Goal: Communication & Community: Answer question/provide support

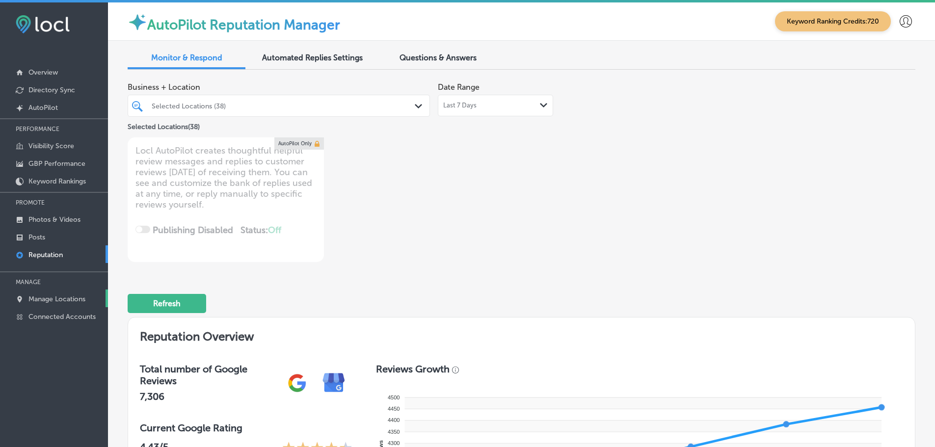
drag, startPoint x: 0, startPoint y: 0, endPoint x: 56, endPoint y: 291, distance: 296.7
click at [56, 291] on link "Manage Locations" at bounding box center [54, 298] width 108 height 18
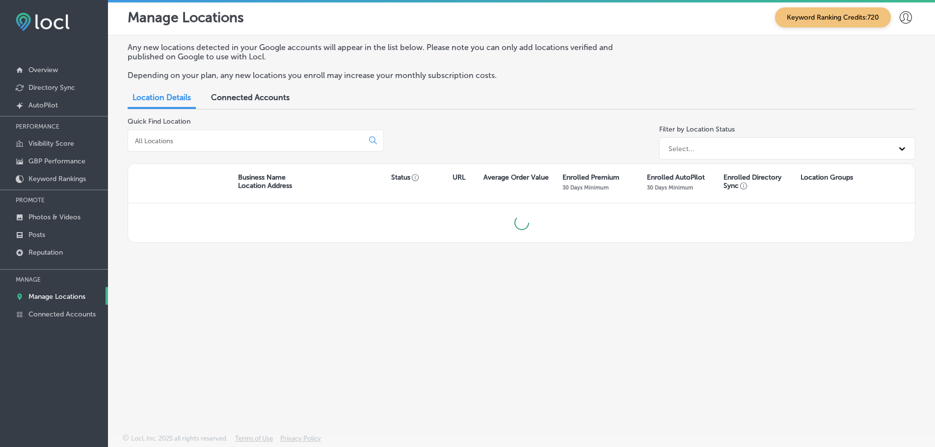
click at [255, 142] on input at bounding box center [247, 140] width 227 height 9
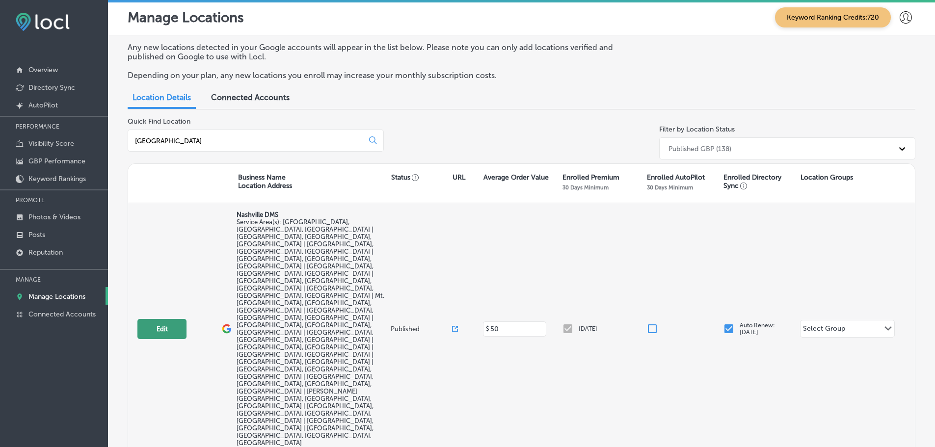
type input "nashville"
click at [161, 319] on button "Edit" at bounding box center [161, 329] width 49 height 20
select select "US"
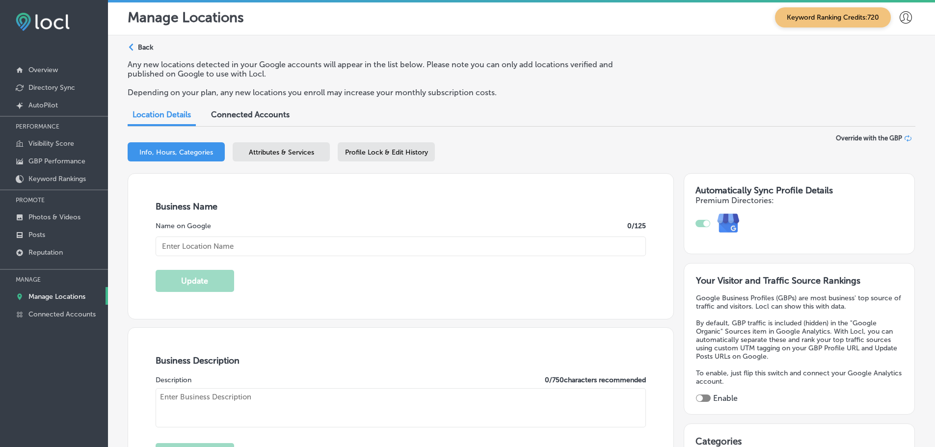
scroll to position [196, 0]
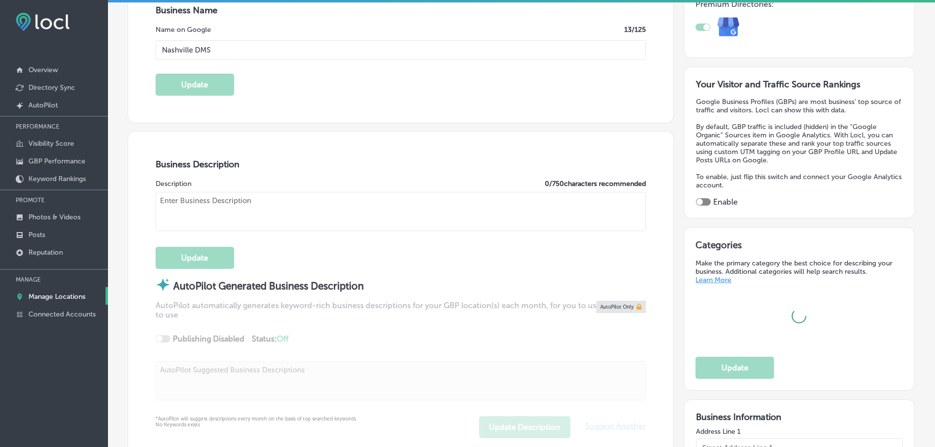
type input "Nashville DMS"
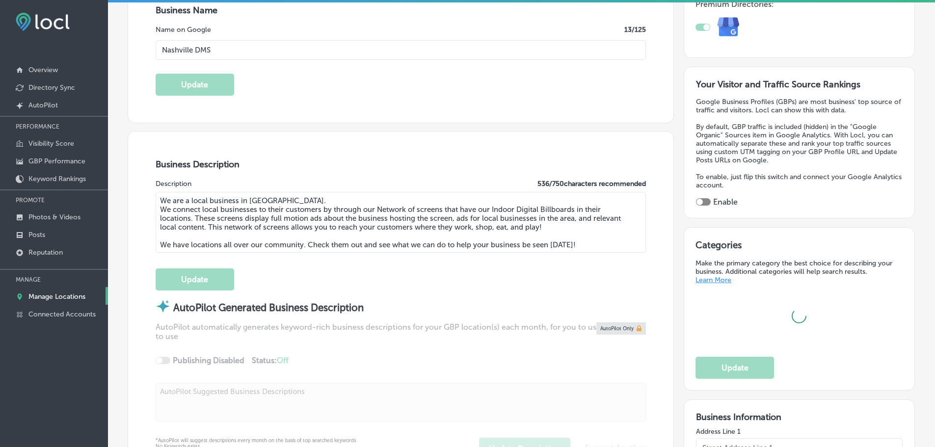
type textarea "We are a local business in Nashville. We connect local businesses to their cust…"
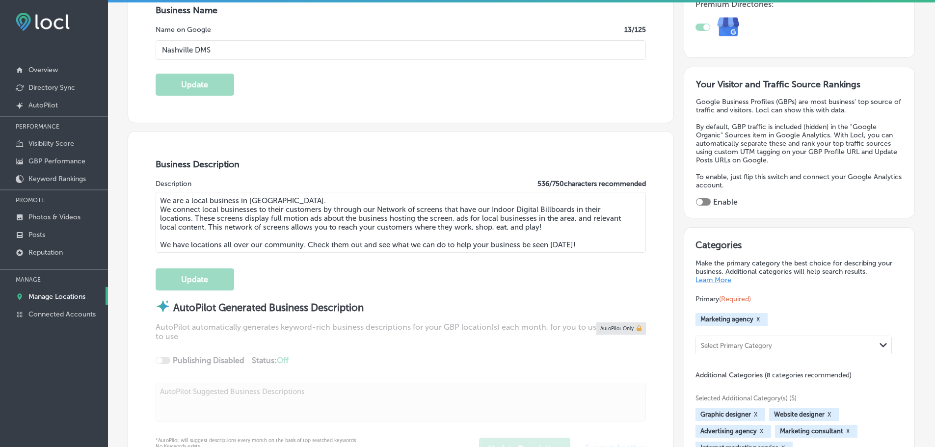
click at [187, 212] on textarea "We are a local business in Nashville. We connect local businesses to their cust…" at bounding box center [401, 222] width 491 height 61
checkbox input "true"
type input "1005 Violet Drive"
type input "Franklin"
type input "37067"
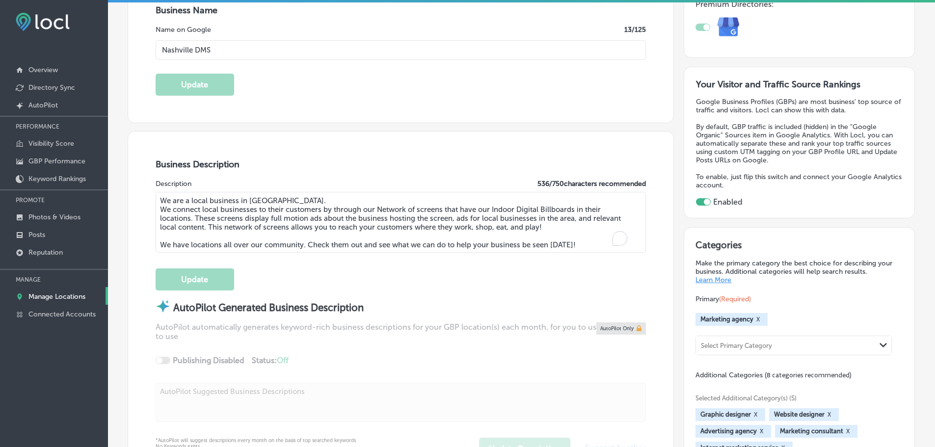
type input "US"
type input "https://nashvilledms.com/"
type input "+1 847 212 8413"
drag, startPoint x: 497, startPoint y: 237, endPoint x: 508, endPoint y: 236, distance: 11.3
click at [497, 237] on textarea "We are a local business in Nashville. We connect local businesses to their cust…" at bounding box center [401, 222] width 491 height 61
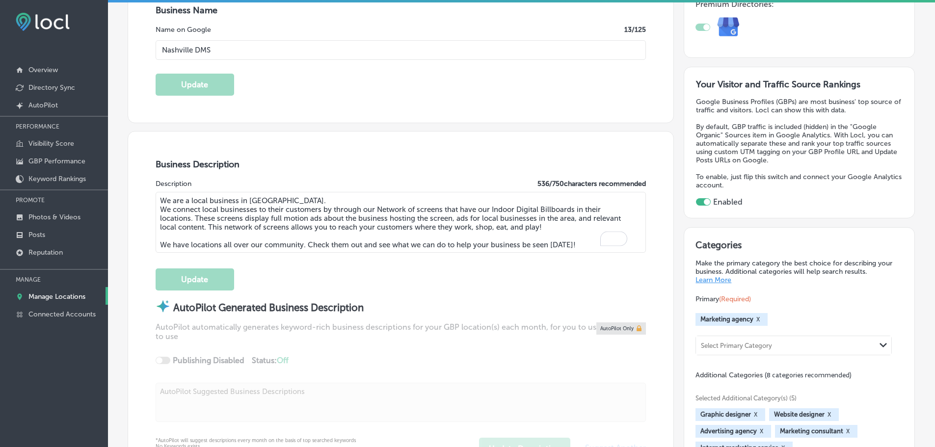
click at [586, 245] on textarea "We are a local business in Nashville. We connect local businesses to their cust…" at bounding box center [401, 222] width 491 height 61
drag, startPoint x: 569, startPoint y: 245, endPoint x: 132, endPoint y: 204, distance: 438.0
click at [98, 200] on div "iconmonstr-menu-thin copy Created with Sketch. Overview Directory Sync Created …" at bounding box center [467, 223] width 935 height 447
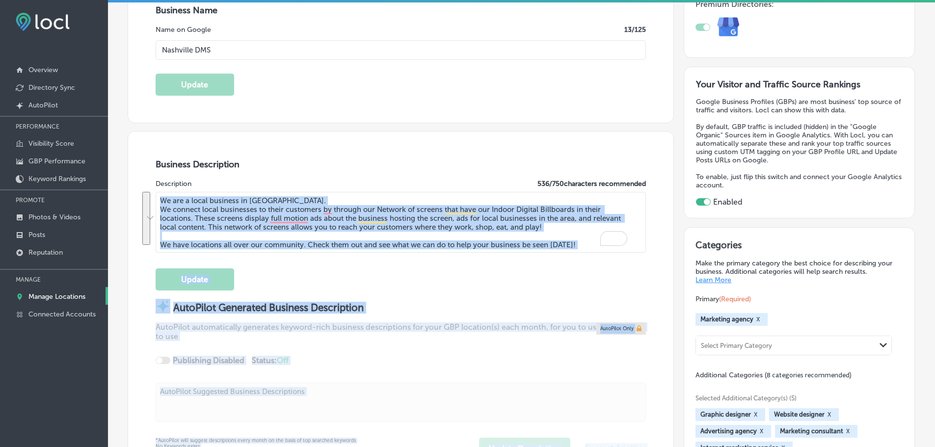
drag, startPoint x: 132, startPoint y: 204, endPoint x: 156, endPoint y: 208, distance: 24.3
click at [410, 241] on textarea "We are a local business in Nashville. We connect local businesses to their cust…" at bounding box center [401, 222] width 491 height 61
click at [579, 242] on textarea "We are a local business in Nashville. We connect local businesses to their cust…" at bounding box center [401, 222] width 491 height 61
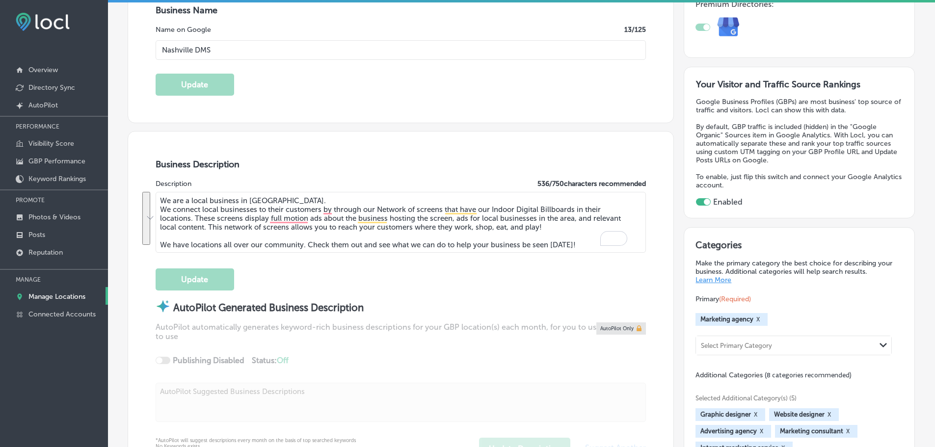
drag, startPoint x: 578, startPoint y: 244, endPoint x: 155, endPoint y: 196, distance: 426.0
click at [155, 196] on div "Business Description Description 536 / 750 characters recommended We are a loca…" at bounding box center [400, 308] width 545 height 355
paste textarea "Nashville Digital Marketing Solutions (Nashville DMS) helps businesses thrive w…"
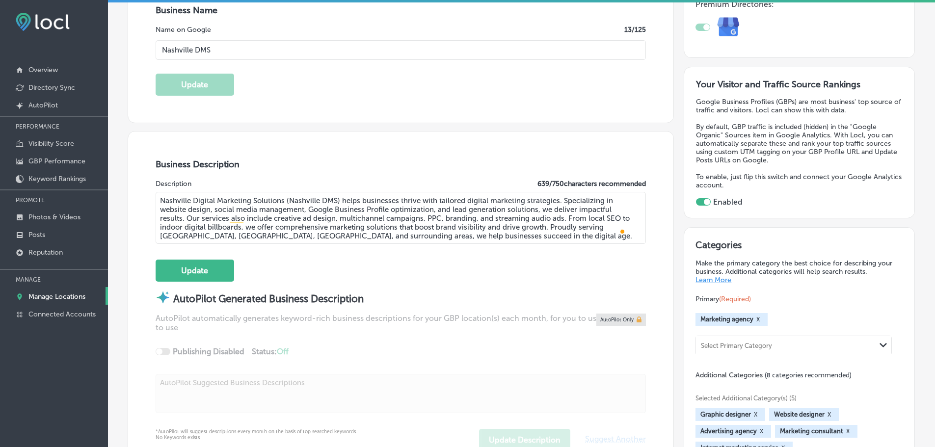
drag, startPoint x: 444, startPoint y: 221, endPoint x: 510, endPoint y: 235, distance: 67.8
click at [446, 221] on textarea "Nashville Digital Marketing Solutions (Nashville DMS) helps businesses thrive w…" at bounding box center [401, 218] width 491 height 52
drag, startPoint x: 510, startPoint y: 235, endPoint x: 153, endPoint y: 197, distance: 359.7
click at [153, 197] on div "Business Description Description 639 / 750 characters recommended Nashville Dig…" at bounding box center [400, 304] width 545 height 346
paste textarea "At Nashville Digital Marketing Solutions, we're passionate about helping local …"
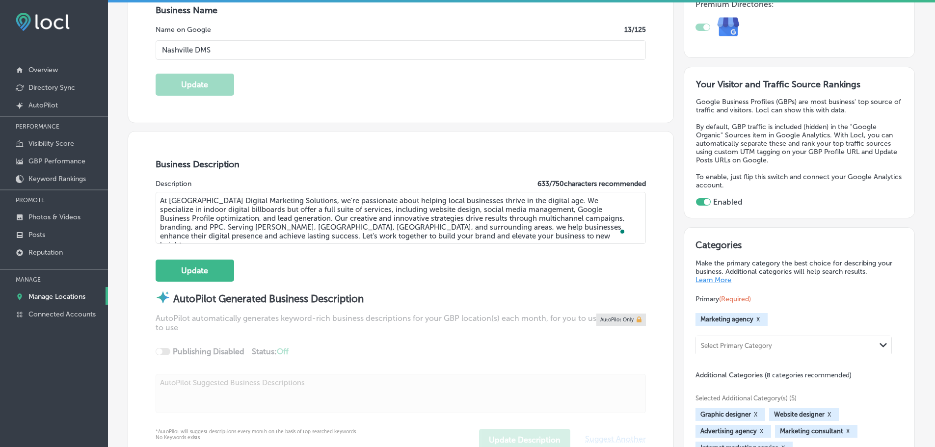
type textarea "At Nashville Digital Marketing Solutions, we're passionate about helping local …"
drag, startPoint x: 471, startPoint y: 234, endPoint x: 181, endPoint y: 204, distance: 291.5
click at [154, 199] on div "Business Description Description 633 / 750 characters recommended At Nashville …" at bounding box center [400, 304] width 545 height 346
click at [39, 253] on p "Reputation" at bounding box center [45, 252] width 34 height 8
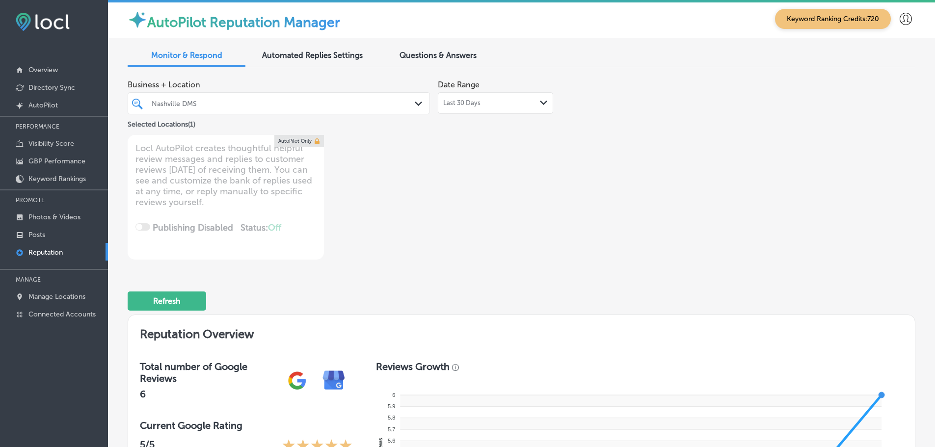
click at [509, 99] on div "Last 30 Days Path Created with Sketch." at bounding box center [495, 103] width 115 height 22
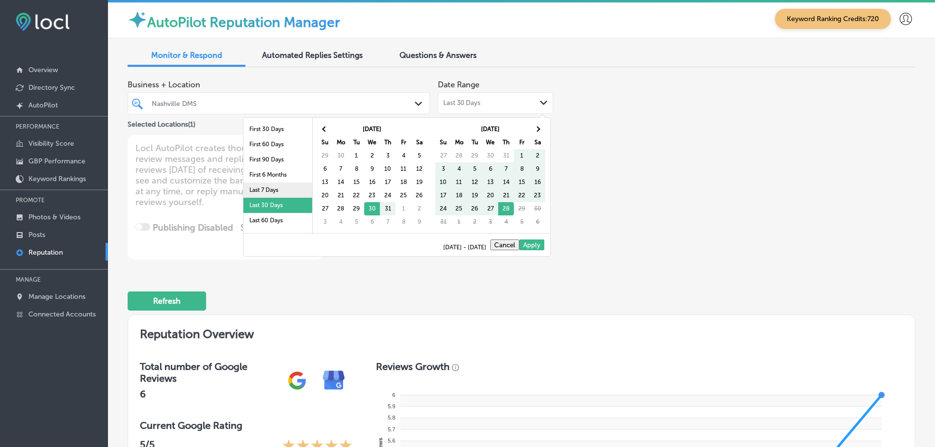
click at [267, 184] on li "Last 7 Days" at bounding box center [277, 189] width 69 height 15
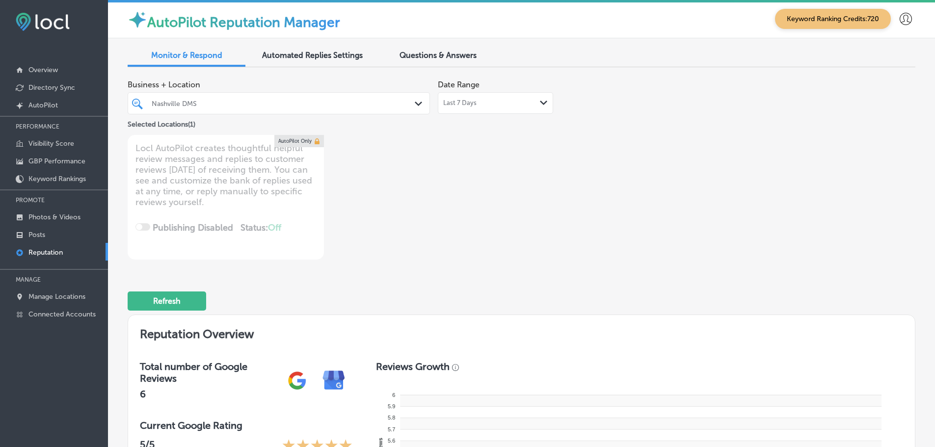
click at [416, 102] on icon "Path Created with Sketch." at bounding box center [418, 104] width 7 height 4
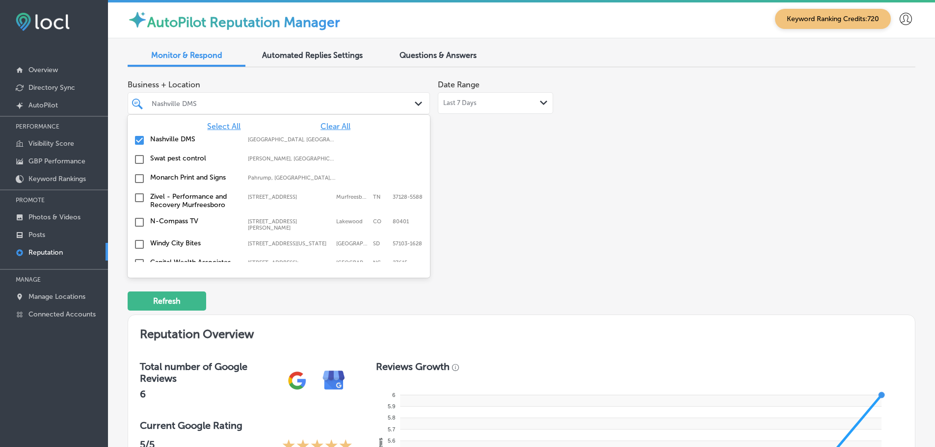
click at [329, 125] on span "Clear All" at bounding box center [335, 126] width 30 height 9
type textarea "x"
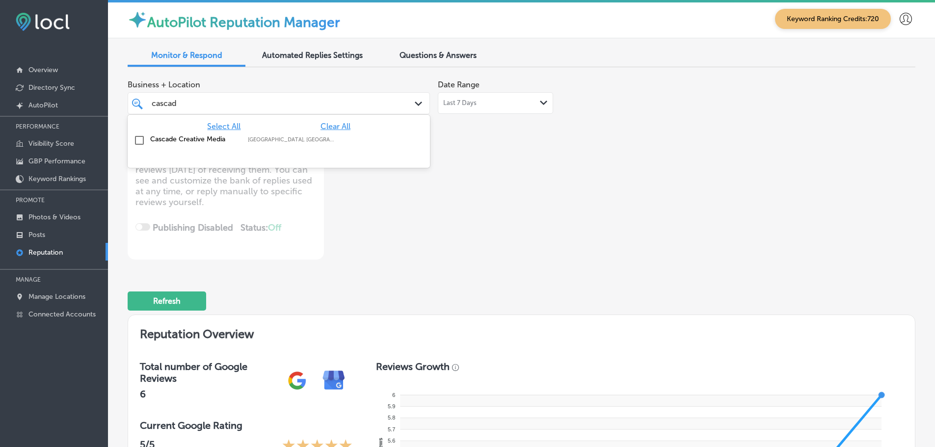
type input "cascade"
click at [238, 138] on div "Cascade Creative Media Salem, OR, USA | Tigard, OR, USA | Sherw ..." at bounding box center [259, 139] width 219 height 8
type textarea "x"
type input "cascade"
click at [520, 186] on div "Business + Location option focused, 2 of 132. 2 results available for search te…" at bounding box center [364, 167] width 472 height 184
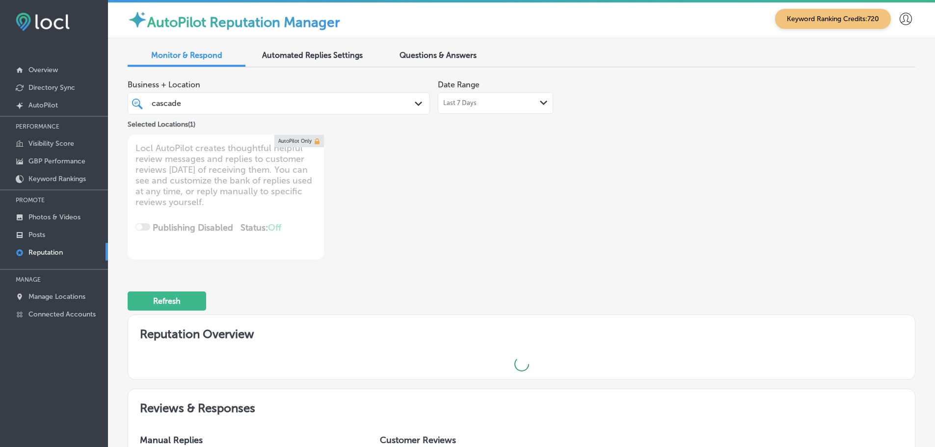
type textarea "x"
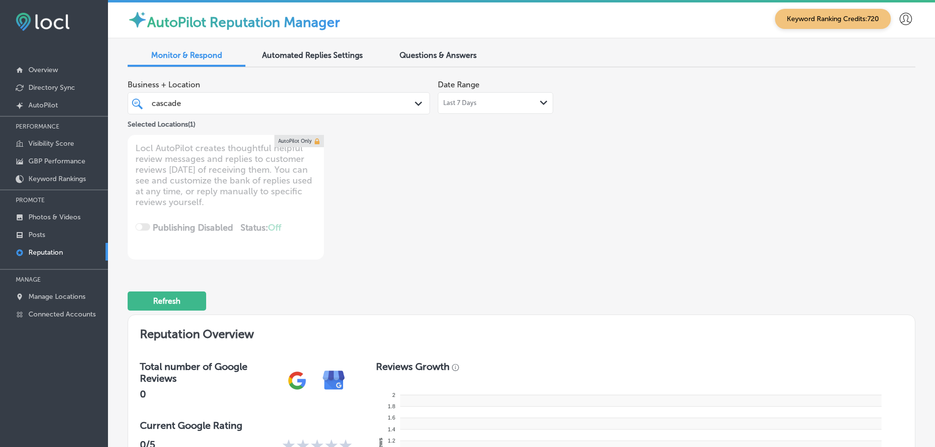
click at [448, 52] on span "Questions & Answers" at bounding box center [437, 55] width 77 height 9
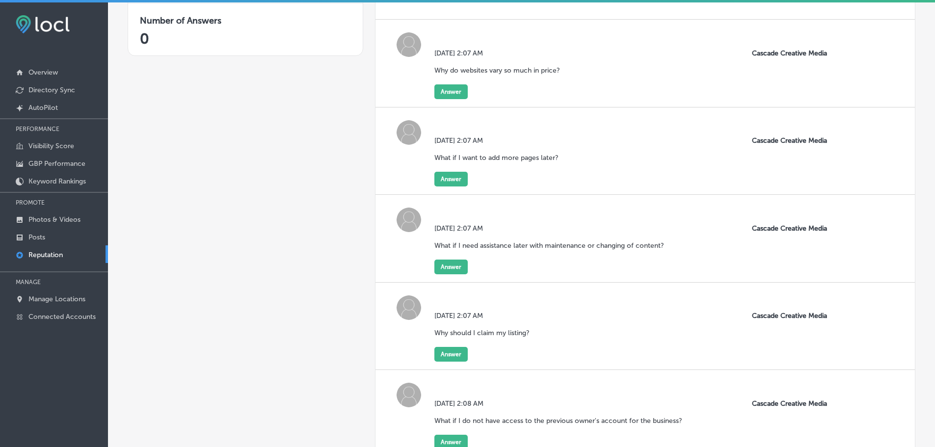
scroll to position [245, 0]
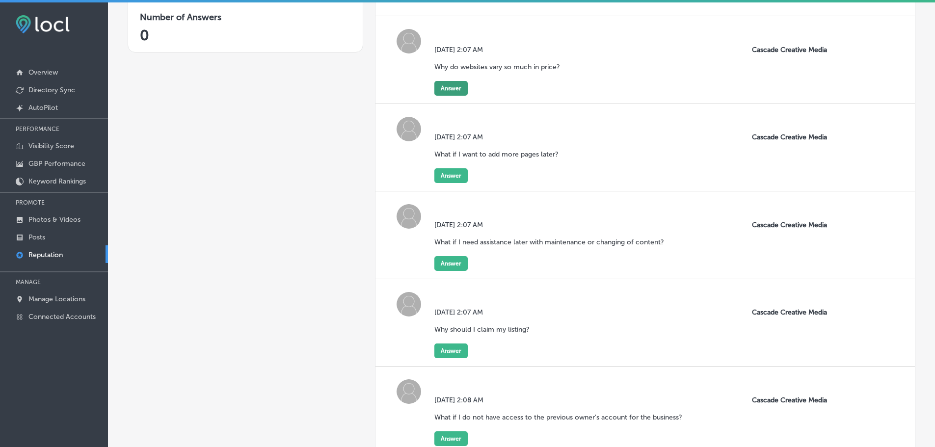
click at [442, 85] on button "Answer" at bounding box center [450, 88] width 33 height 15
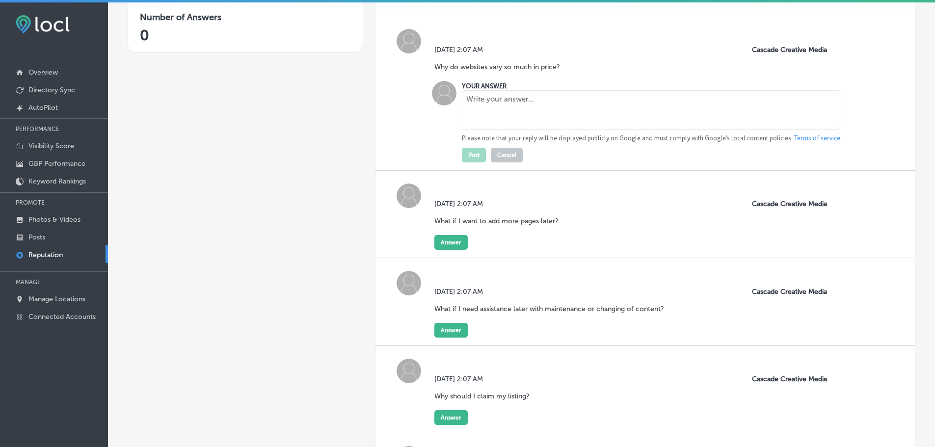
click at [481, 111] on textarea at bounding box center [651, 109] width 378 height 39
paste textarea "The pricing of a website depends on several factors, including keyword research…"
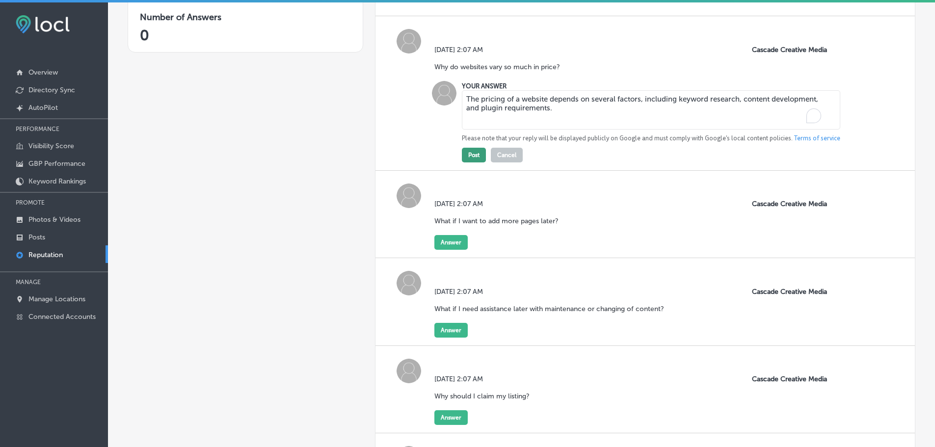
type textarea "The pricing of a website depends on several factors, including keyword research…"
click at [468, 151] on button "Post" at bounding box center [474, 155] width 24 height 15
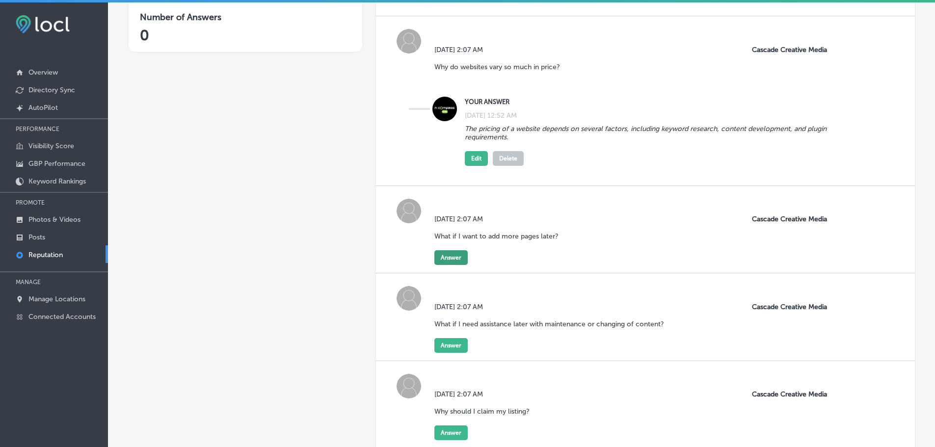
click at [444, 255] on button "Answer" at bounding box center [450, 257] width 33 height 15
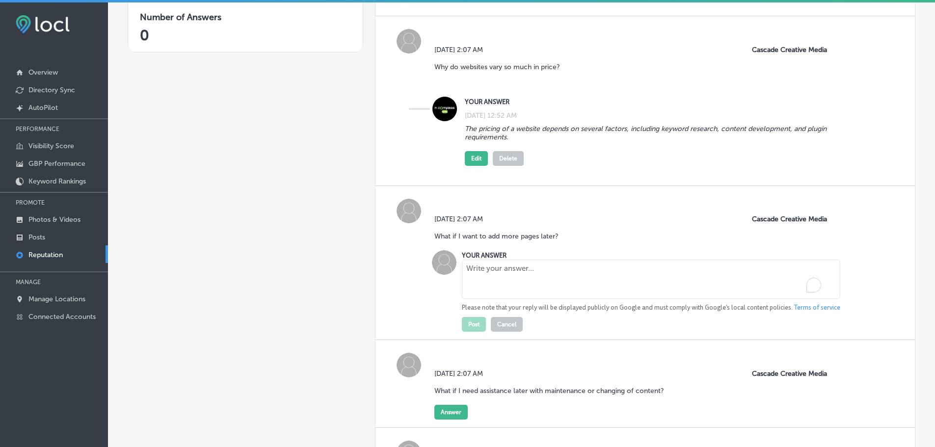
click at [498, 274] on textarea "To enrich screen reader interactions, please activate Accessibility in Grammarl…" at bounding box center [651, 279] width 378 height 39
paste textarea "More pages can always be added to the website later, which can help elevate you…"
type textarea "More pages can always be added to the website later, which can help elevate you…"
click at [469, 317] on button "Post" at bounding box center [474, 324] width 24 height 15
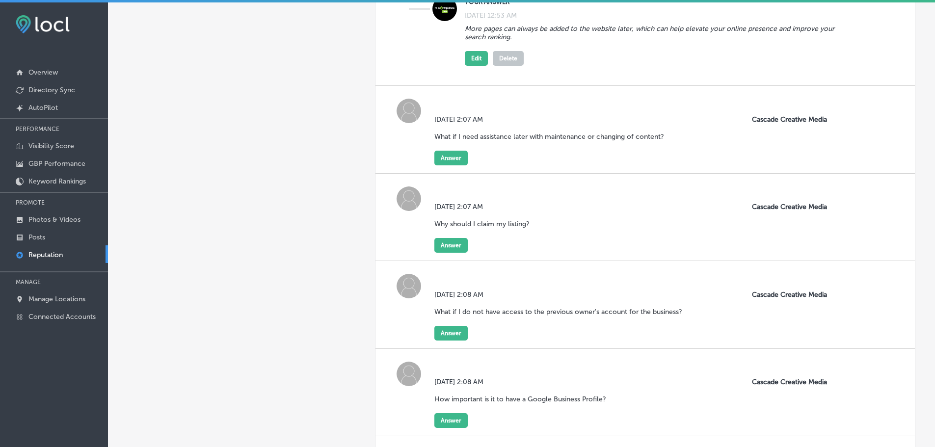
scroll to position [540, 0]
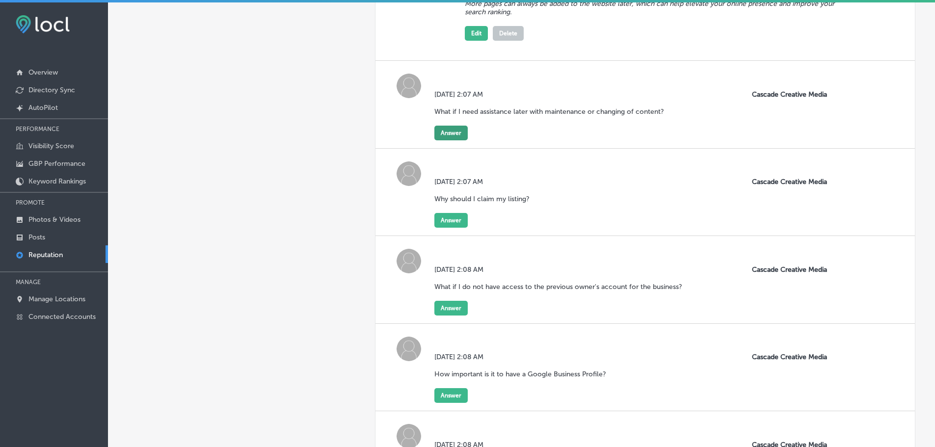
click at [436, 124] on div "Wed, Aug 27, 2025 2:07 AM What if I need assistance later with maintenance or c…" at bounding box center [552, 107] width 237 height 35
click at [441, 132] on button "Answer" at bounding box center [450, 133] width 33 height 15
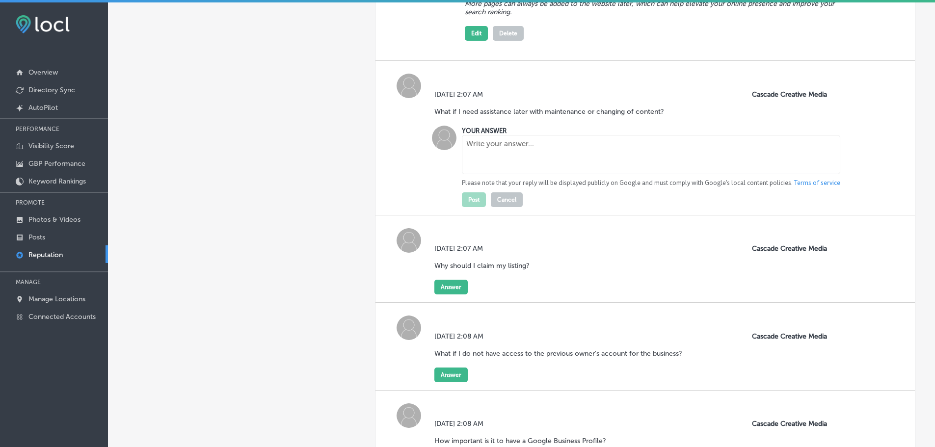
drag, startPoint x: 495, startPoint y: 161, endPoint x: 498, endPoint y: 156, distance: 5.9
click at [496, 160] on textarea at bounding box center [651, 154] width 378 height 39
paste textarea "An optional maintenance service is available that covers essential tasks to kee…"
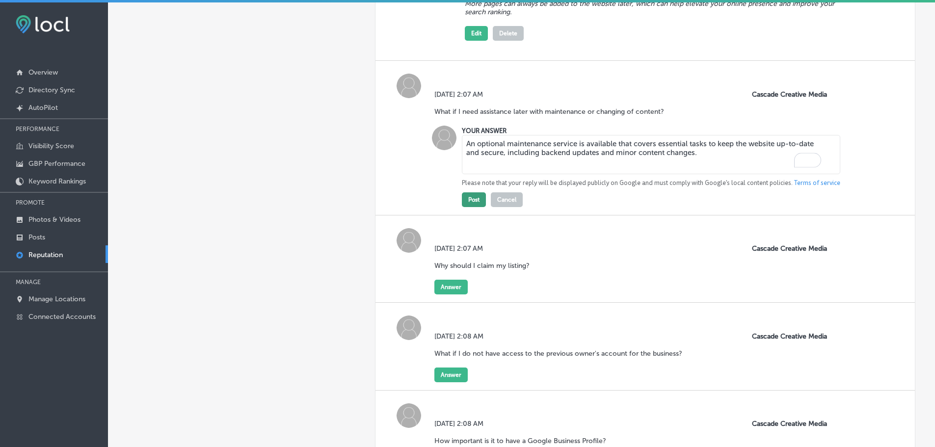
type textarea "An optional maintenance service is available that covers essential tasks to kee…"
click at [477, 204] on button "Post" at bounding box center [474, 199] width 24 height 15
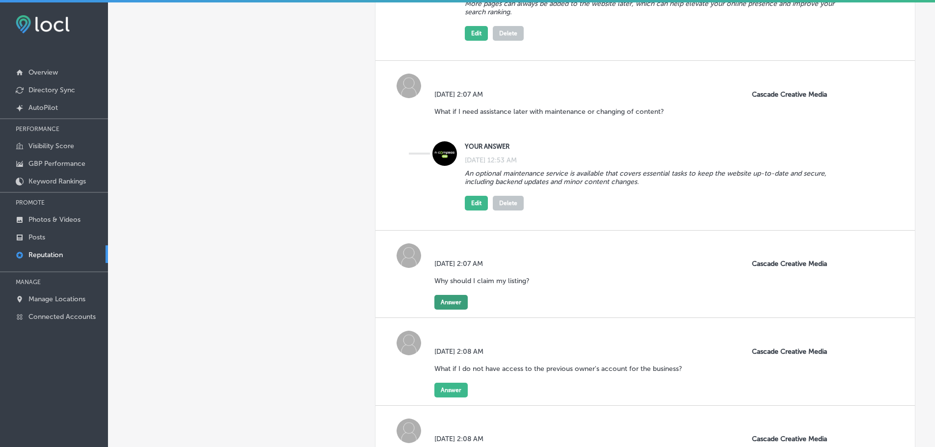
click at [451, 302] on button "Answer" at bounding box center [450, 302] width 33 height 15
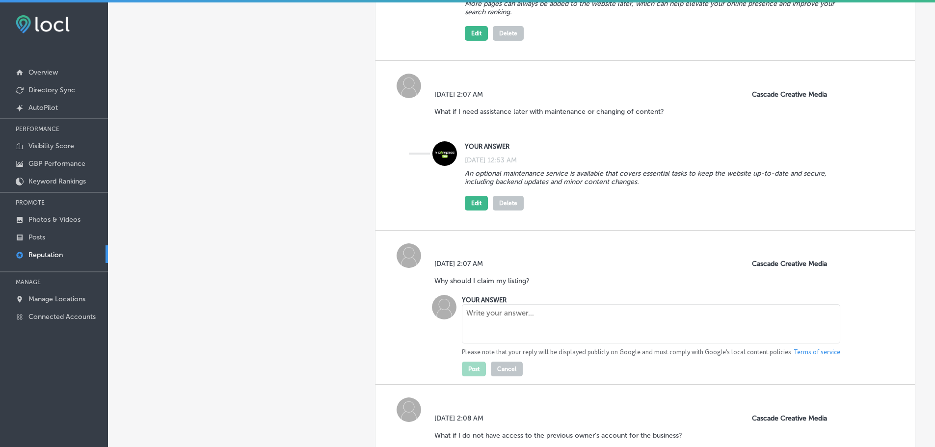
click at [499, 312] on textarea at bounding box center [651, 323] width 378 height 39
paste textarea "Claiming your profile gives you control over the information that Google displa…"
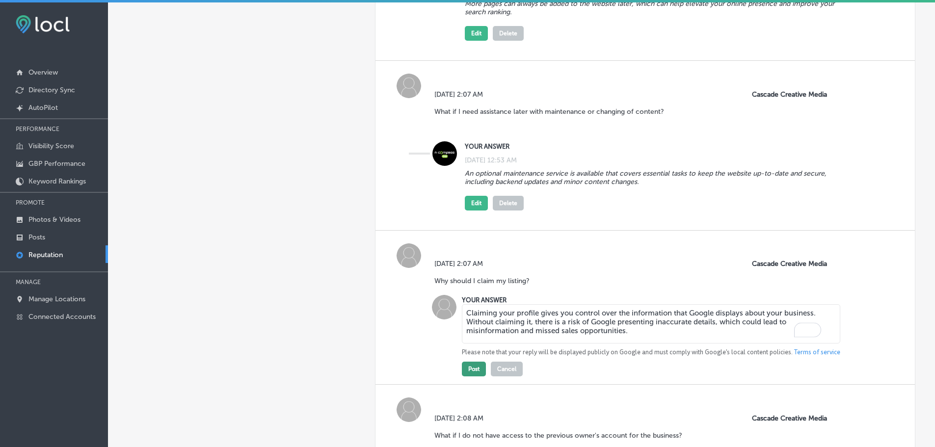
type textarea "Claiming your profile gives you control over the information that Google displa…"
click at [468, 369] on button "Post" at bounding box center [474, 369] width 24 height 15
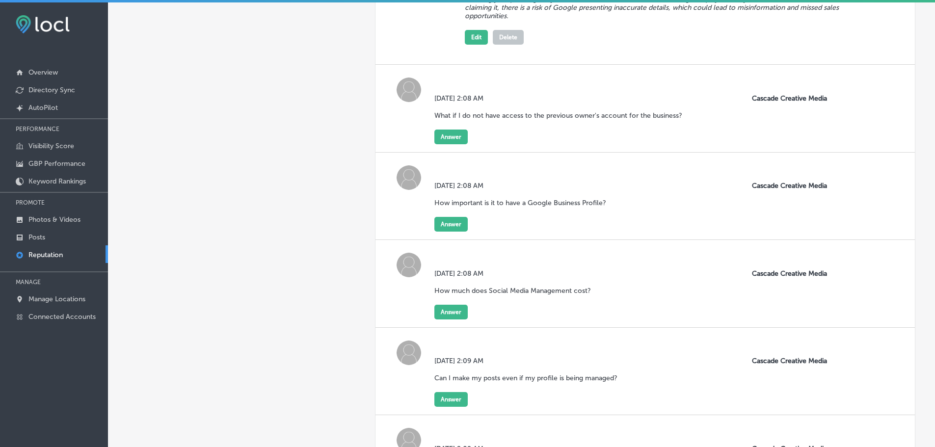
scroll to position [932, 0]
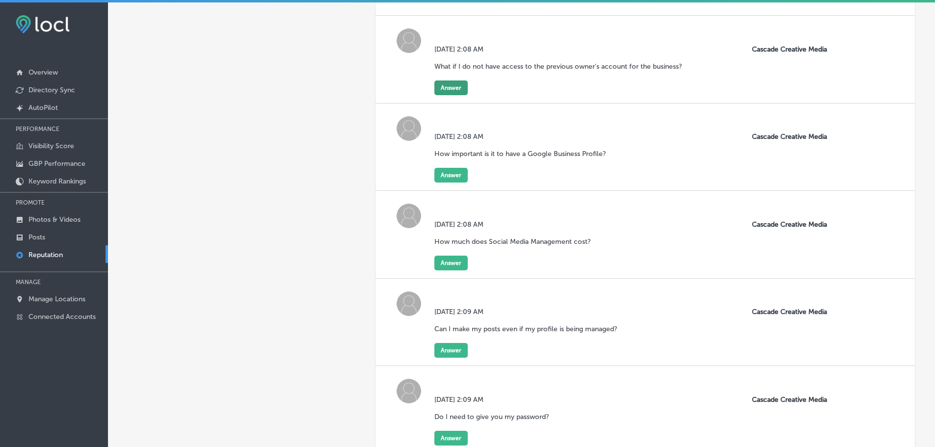
click at [455, 89] on button "Answer" at bounding box center [450, 87] width 33 height 15
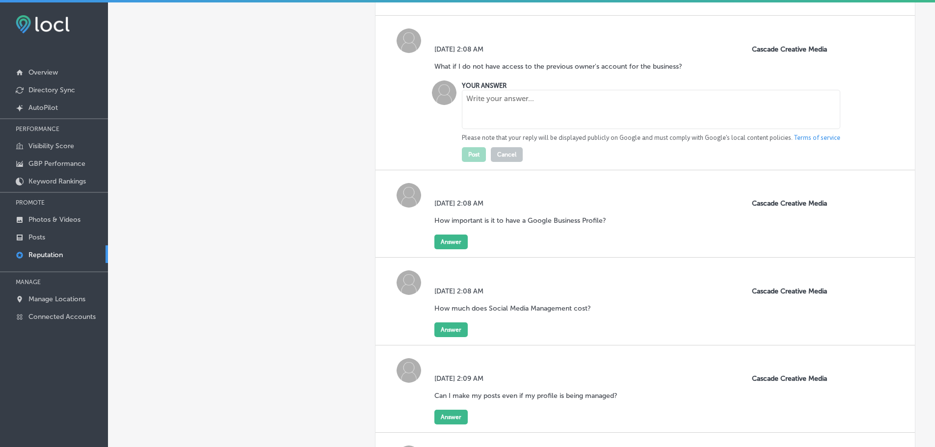
click at [491, 119] on textarea at bounding box center [651, 109] width 378 height 39
paste textarea "Regaining access may require extra steps, like providing additional documentati…"
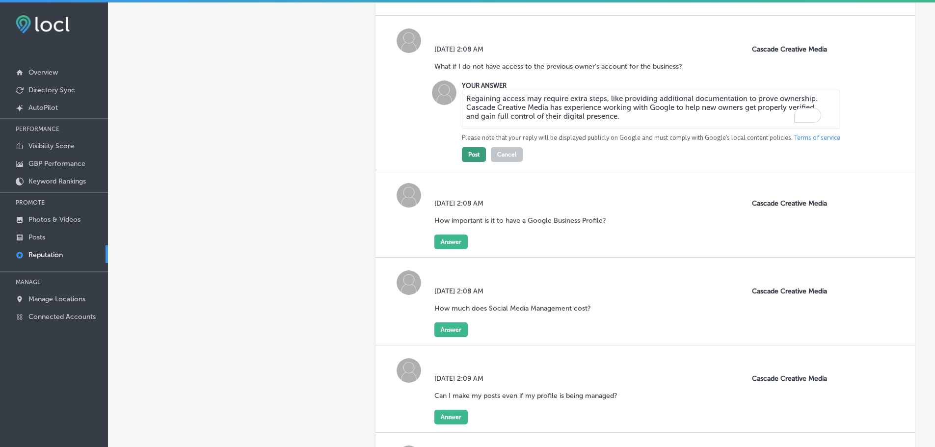
type textarea "Regaining access may require extra steps, like providing additional documentati…"
click at [471, 155] on button "Post" at bounding box center [474, 154] width 24 height 15
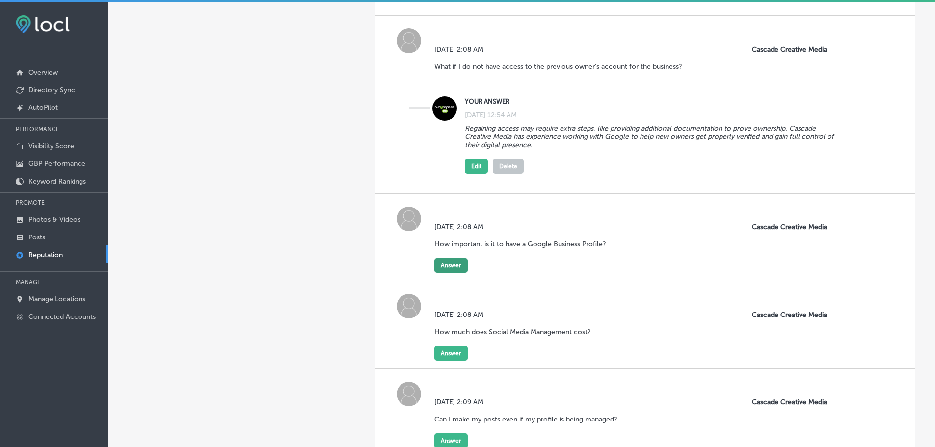
click at [448, 265] on button "Answer" at bounding box center [450, 265] width 33 height 15
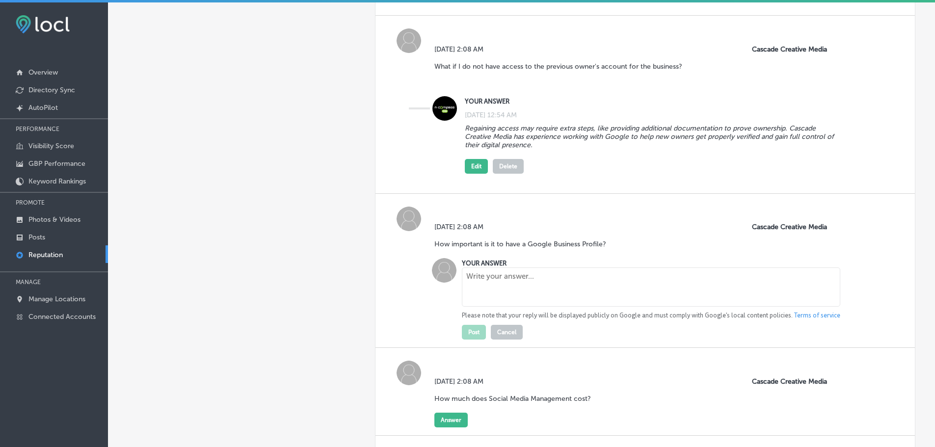
click at [509, 272] on textarea at bounding box center [651, 286] width 378 height 39
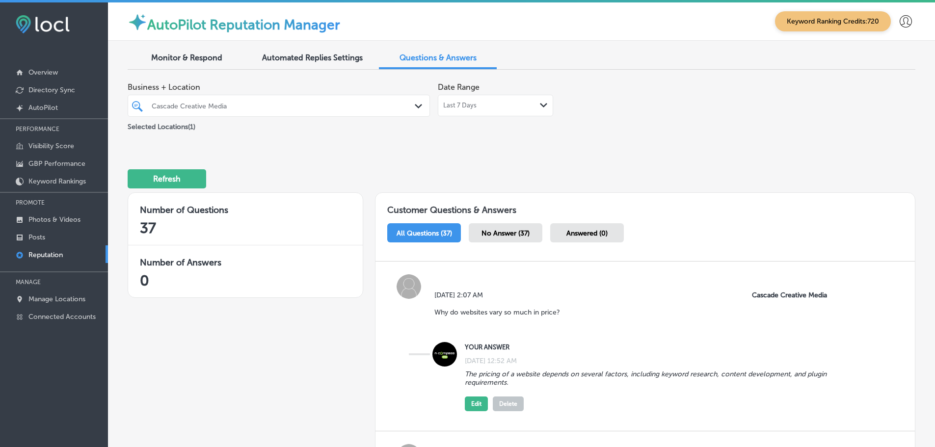
scroll to position [932, 0]
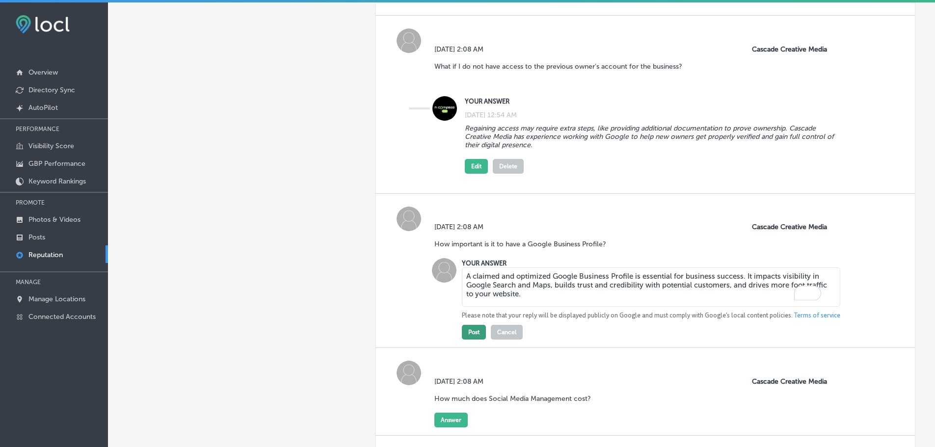
type textarea "A claimed and optimized Google Business Profile is essential for business succe…"
click at [477, 332] on button "Post" at bounding box center [474, 332] width 24 height 15
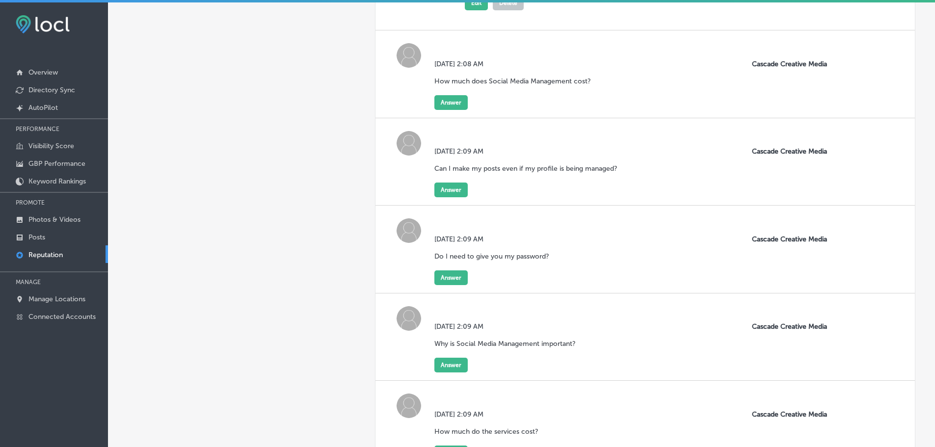
scroll to position [1275, 0]
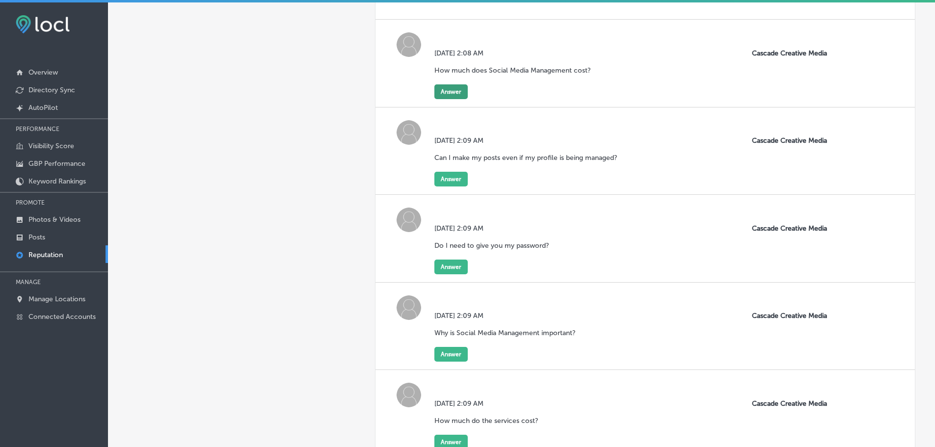
click at [444, 90] on button "Answer" at bounding box center [450, 91] width 33 height 15
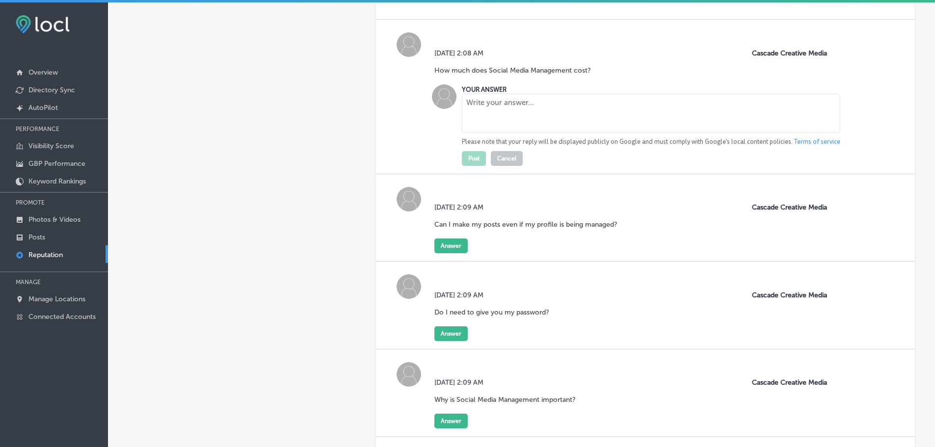
click at [481, 109] on textarea at bounding box center [651, 113] width 378 height 39
paste textarea "The cost varies depending on a business's specific needs, goals, and the projec…"
type textarea "The cost varies depending on a business's specific needs, goals, and the projec…"
click at [475, 160] on button "Post" at bounding box center [474, 158] width 24 height 15
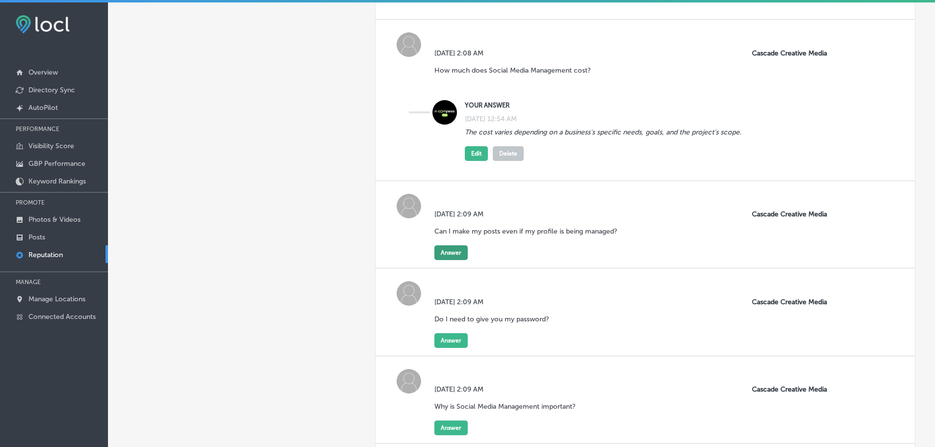
click at [454, 251] on button "Answer" at bounding box center [450, 252] width 33 height 15
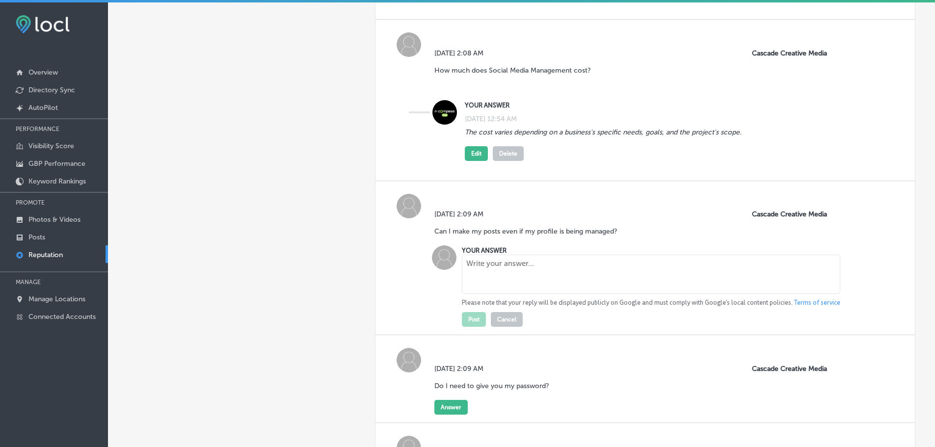
click at [501, 274] on textarea at bounding box center [651, 274] width 378 height 39
paste textarea "Yes. You are asked to inform the team about what you plan on posting to maintai…"
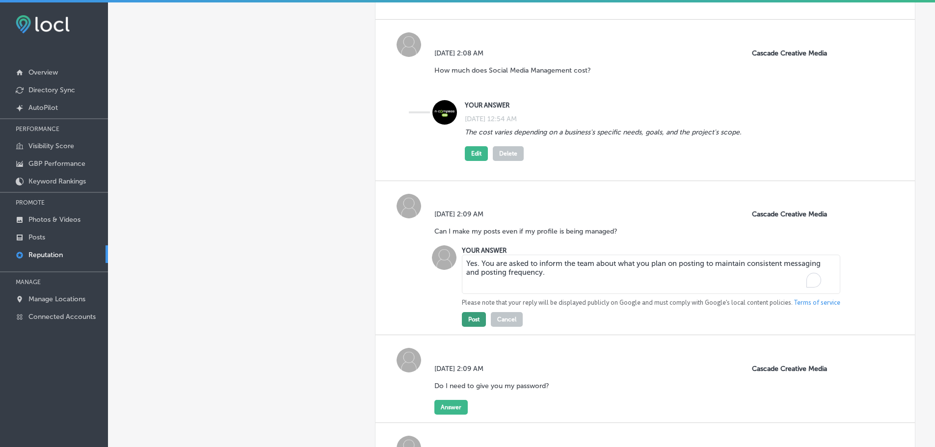
type textarea "Yes. You are asked to inform the team about what you plan on posting to maintai…"
click at [475, 321] on button "Post" at bounding box center [474, 319] width 24 height 15
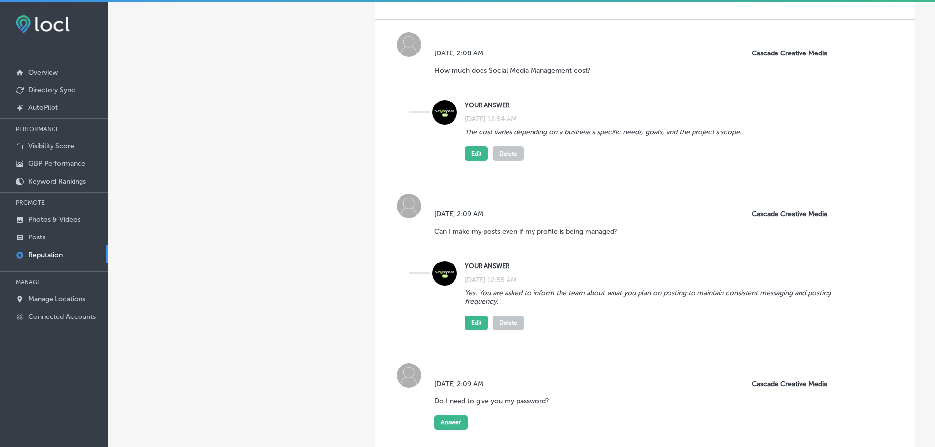
scroll to position [1619, 0]
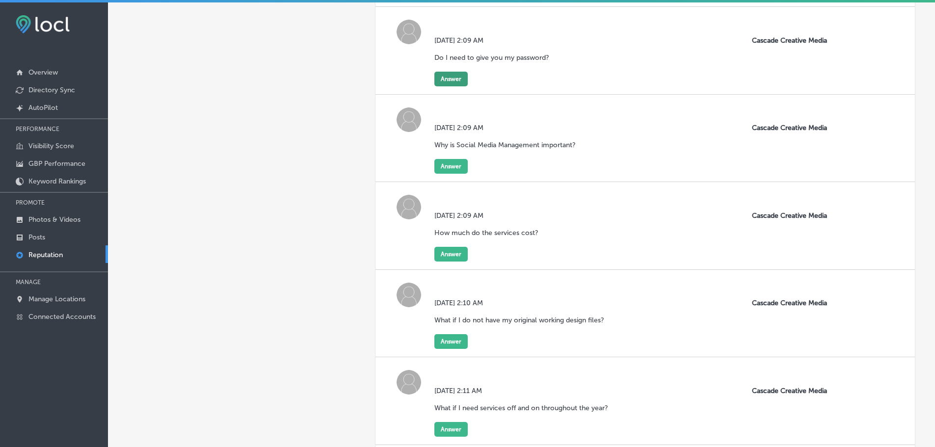
click at [462, 75] on button "Answer" at bounding box center [450, 79] width 33 height 15
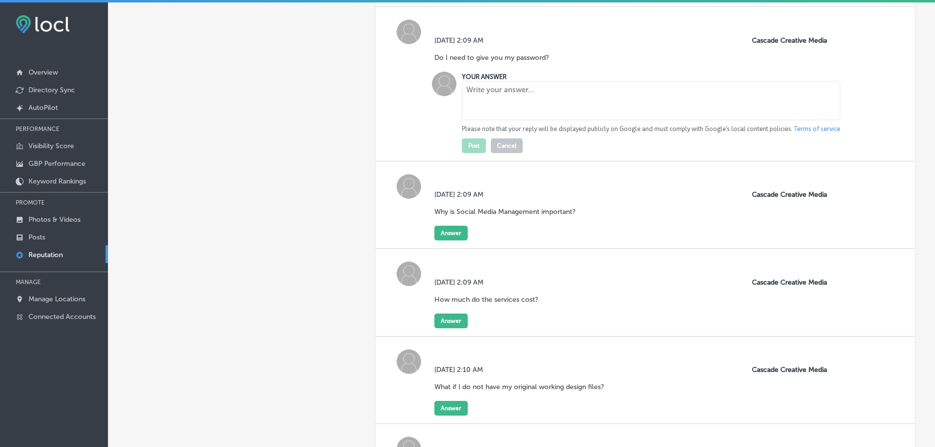
click at [493, 94] on textarea at bounding box center [651, 100] width 378 height 39
paste textarea "No, you do not need to provide your password as long as you are an administrato…"
type textarea "No, you do not need to provide your password as long as you are an administrato…"
click at [472, 149] on button "Post" at bounding box center [474, 145] width 24 height 15
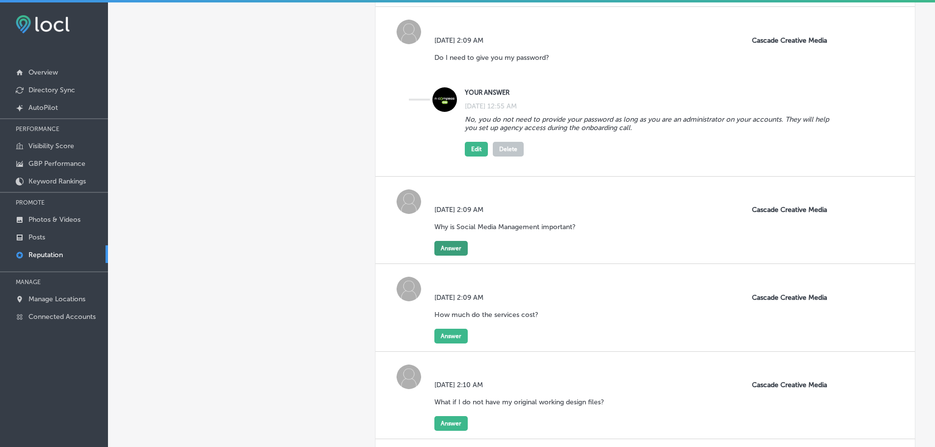
click at [444, 244] on button "Answer" at bounding box center [450, 248] width 33 height 15
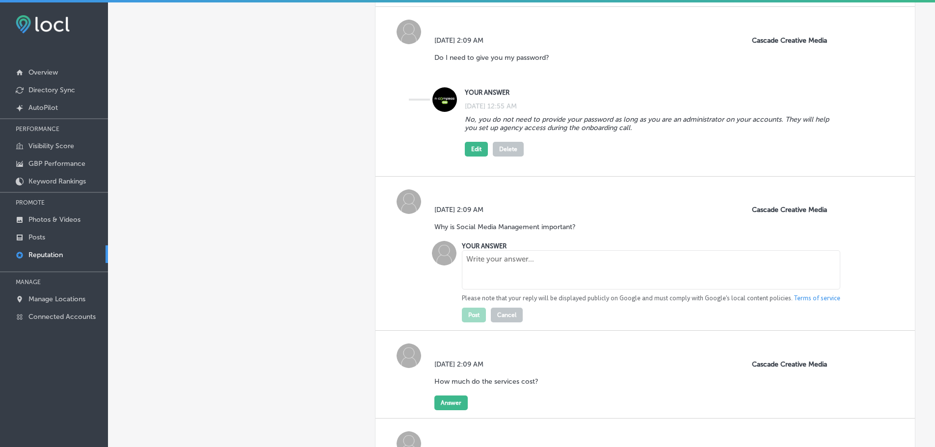
click at [492, 266] on textarea at bounding box center [651, 269] width 378 height 39
paste textarea "It is a foundational marketing tool that helps you increase brand awareness, bu…"
type textarea "It is a foundational marketing tool that helps you increase brand awareness, bu…"
click at [469, 313] on button "Post" at bounding box center [474, 315] width 24 height 15
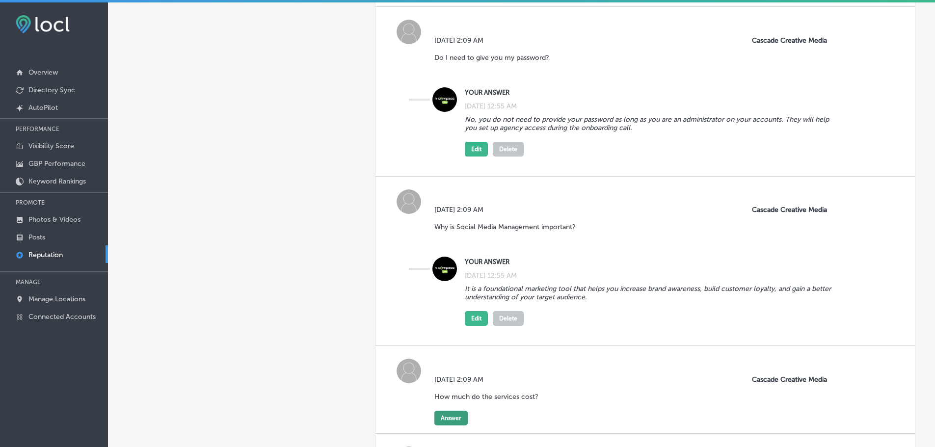
click at [453, 421] on button "Answer" at bounding box center [450, 418] width 33 height 15
click at [498, 428] on textarea at bounding box center [651, 439] width 378 height 39
paste textarea "Costs may fluctuate based on the required service and the extent of the project…"
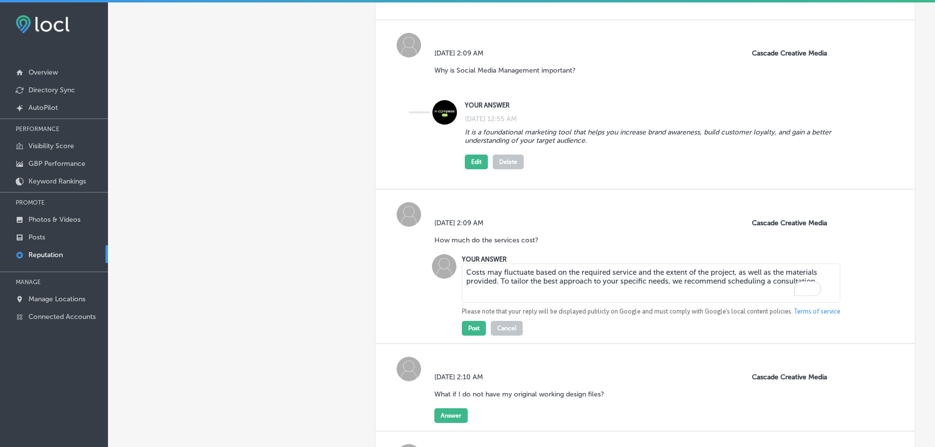
scroll to position [1815, 0]
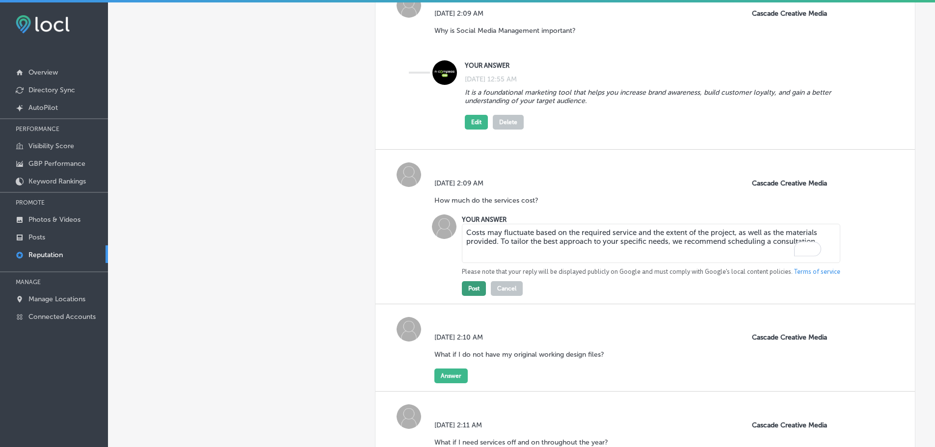
type textarea "Costs may fluctuate based on the required service and the extent of the project…"
click at [463, 289] on button "Post" at bounding box center [474, 288] width 24 height 15
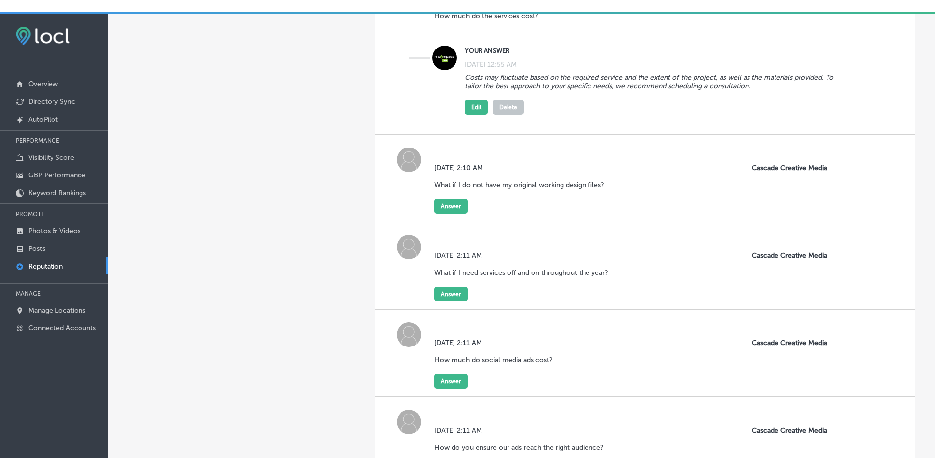
scroll to position [2109, 0]
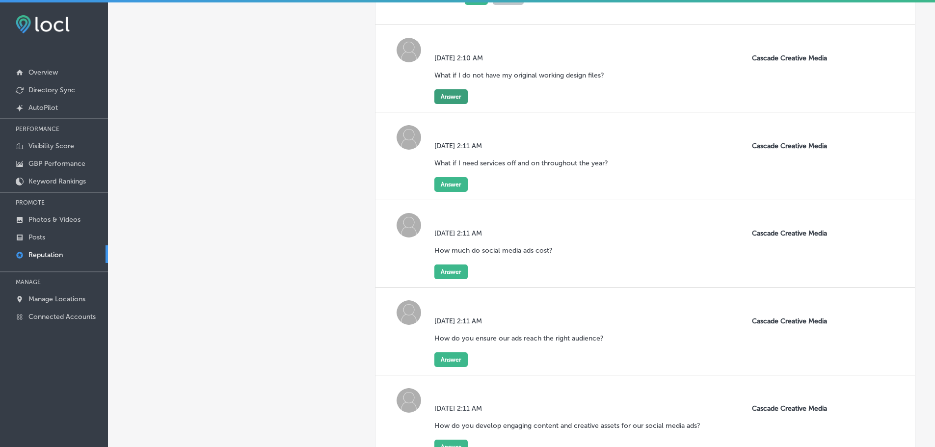
click at [439, 102] on button "Answer" at bounding box center [450, 96] width 33 height 15
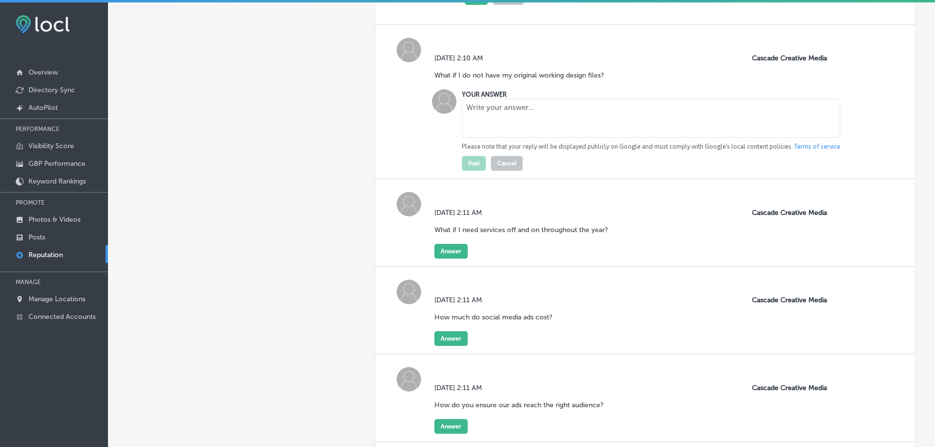
click at [473, 121] on textarea at bounding box center [651, 118] width 378 height 39
paste textarea "If you do not have the file, no worries. We can still proceed with the project;…"
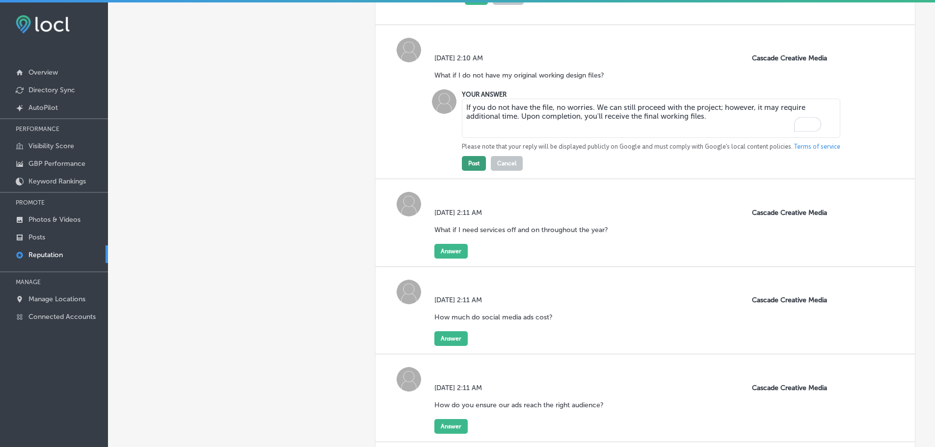
type textarea "If you do not have the file, no worries. We can still proceed with the project;…"
click at [471, 161] on button "Post" at bounding box center [474, 163] width 24 height 15
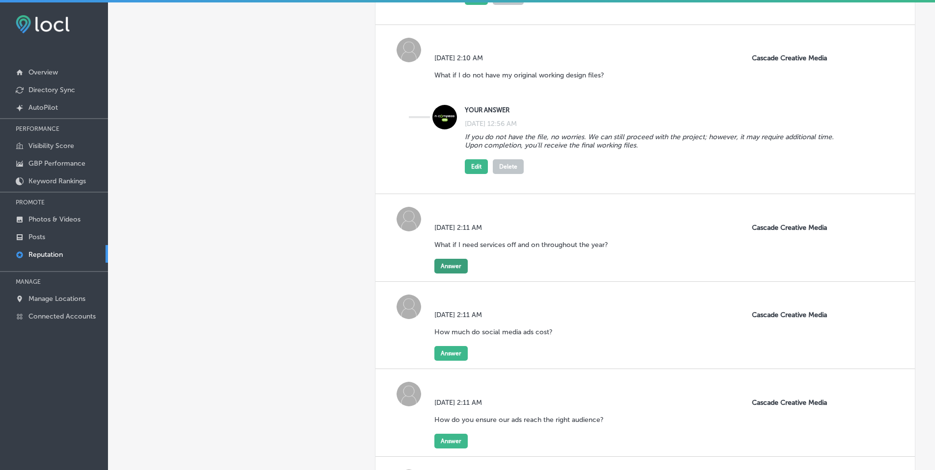
click at [449, 268] on button "Answer" at bounding box center [450, 266] width 33 height 15
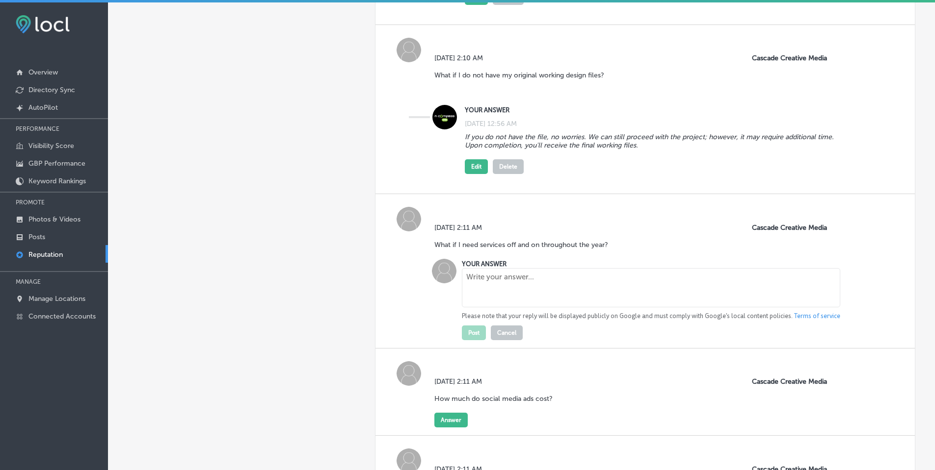
click at [485, 286] on textarea at bounding box center [651, 287] width 378 height 39
paste textarea "We offer design services year-round. From holiday graphics to seasonal menus, w…"
type textarea "We offer design services year-round. From holiday graphics to seasonal menus, w…"
click at [468, 334] on button "Post" at bounding box center [474, 333] width 24 height 15
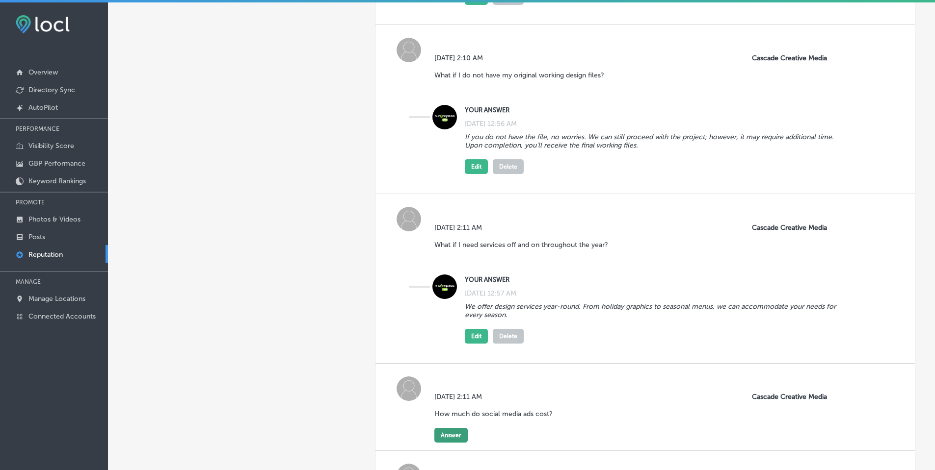
click at [442, 438] on button "Answer" at bounding box center [450, 435] width 33 height 15
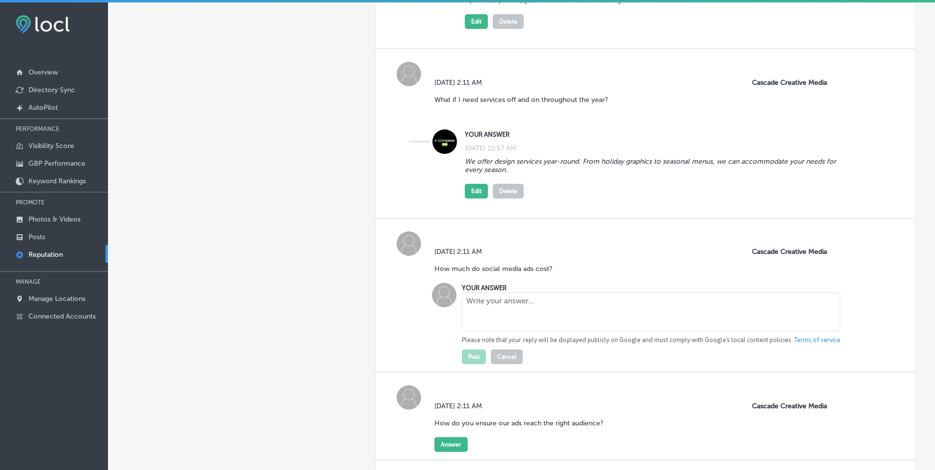
scroll to position [2257, 0]
click at [539, 300] on textarea at bounding box center [651, 309] width 378 height 39
paste textarea "The cost varies based on factors such as the day of the week, demographics, and…"
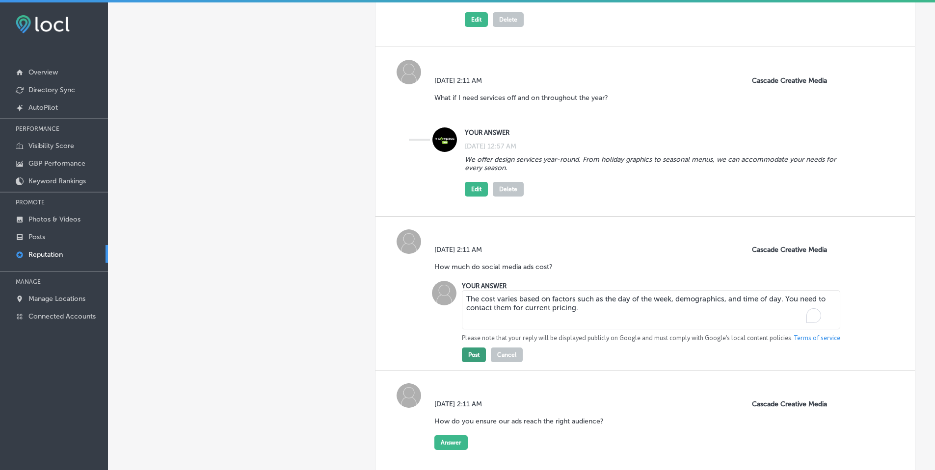
type textarea "The cost varies based on factors such as the day of the week, demographics, and…"
click at [471, 355] on button "Post" at bounding box center [474, 355] width 24 height 15
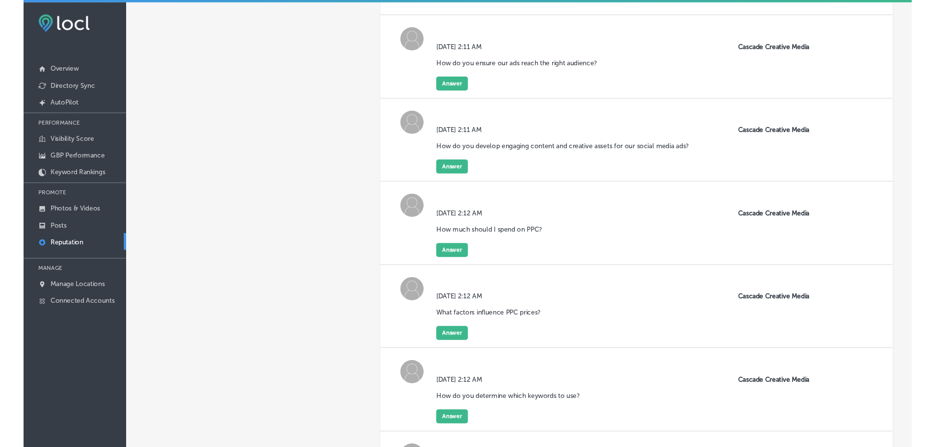
scroll to position [2649, 0]
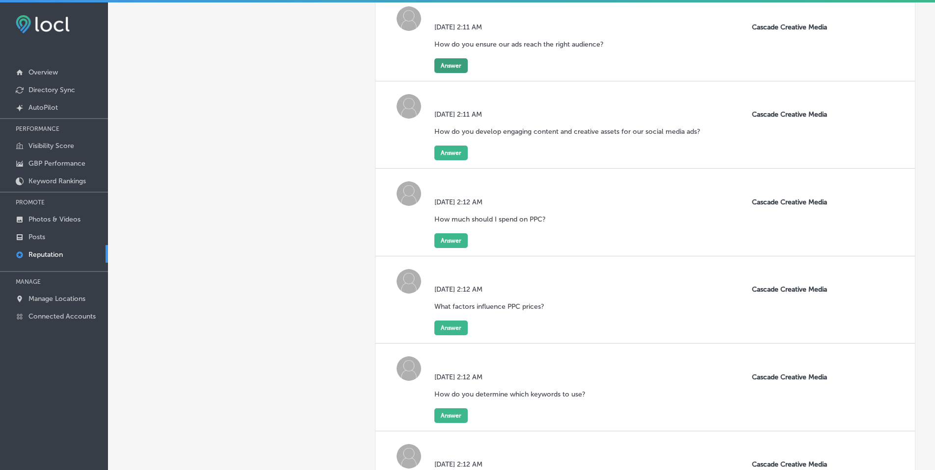
click at [449, 59] on button "Answer" at bounding box center [450, 65] width 33 height 15
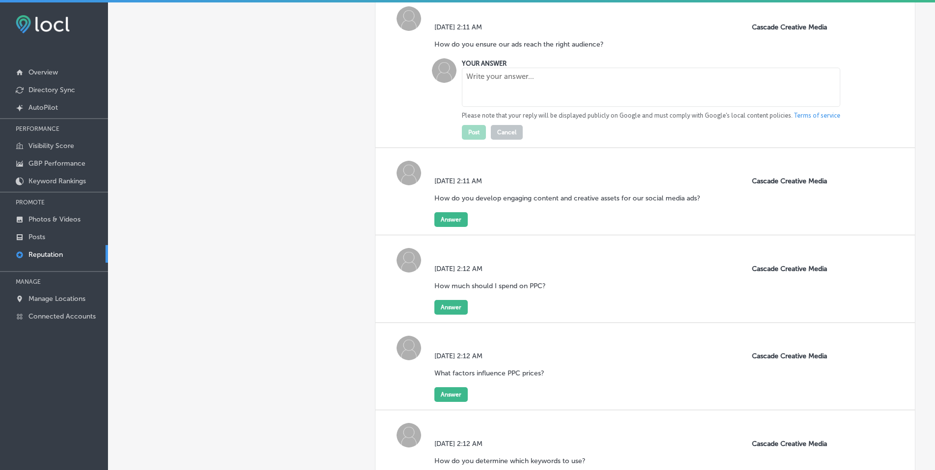
click at [510, 78] on textarea at bounding box center [651, 87] width 378 height 39
paste textarea "They use targeting tools provided by social media platforms to pinpoint the ide…"
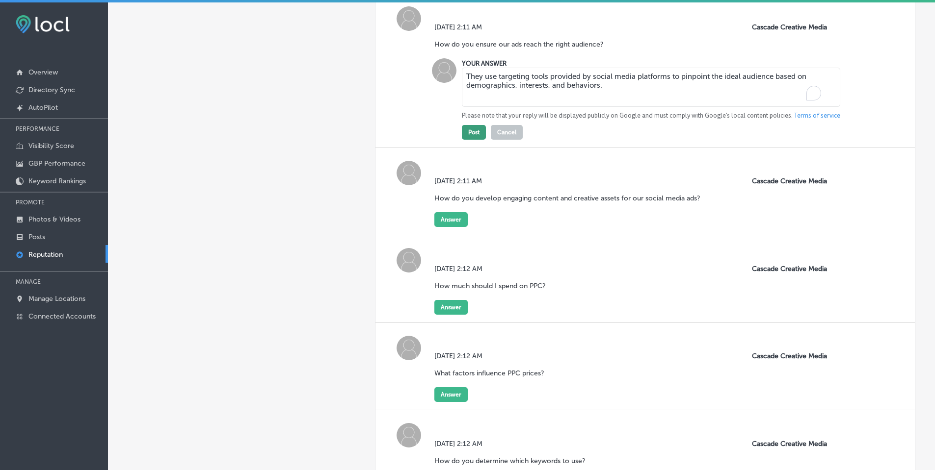
type textarea "They use targeting tools provided by social media platforms to pinpoint the ide…"
click at [470, 131] on button "Post" at bounding box center [474, 132] width 24 height 15
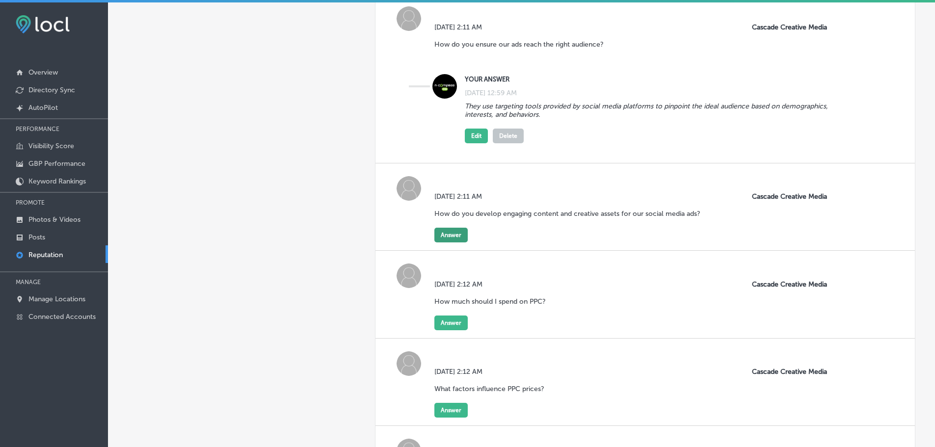
click at [452, 236] on button "Answer" at bounding box center [450, 235] width 33 height 15
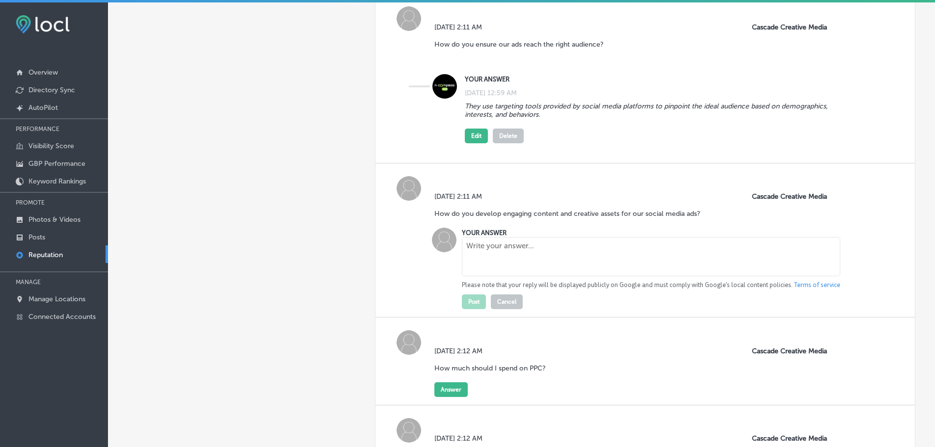
click at [504, 256] on textarea at bounding box center [651, 256] width 378 height 39
paste textarea "The team researches your target audience and industry trends to create content …"
type textarea "The team researches your target audience and industry trends to create content …"
click at [471, 304] on button "Post" at bounding box center [474, 301] width 24 height 15
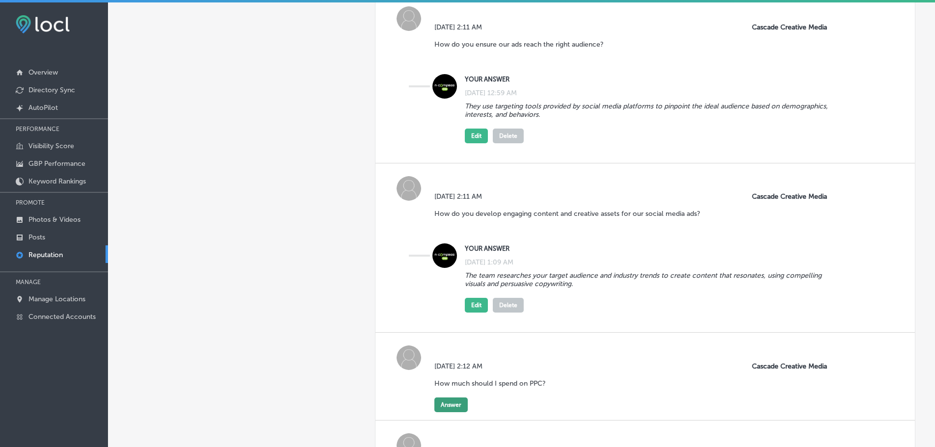
click at [458, 401] on button "Answer" at bounding box center [450, 404] width 33 height 15
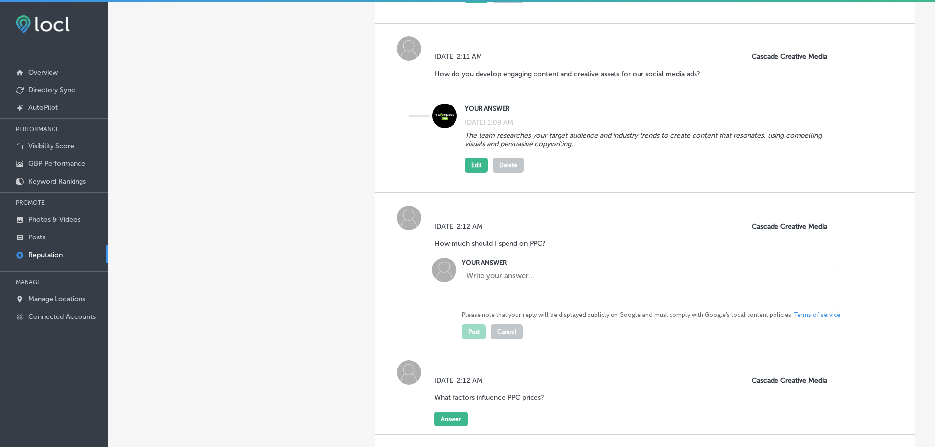
scroll to position [2796, 0]
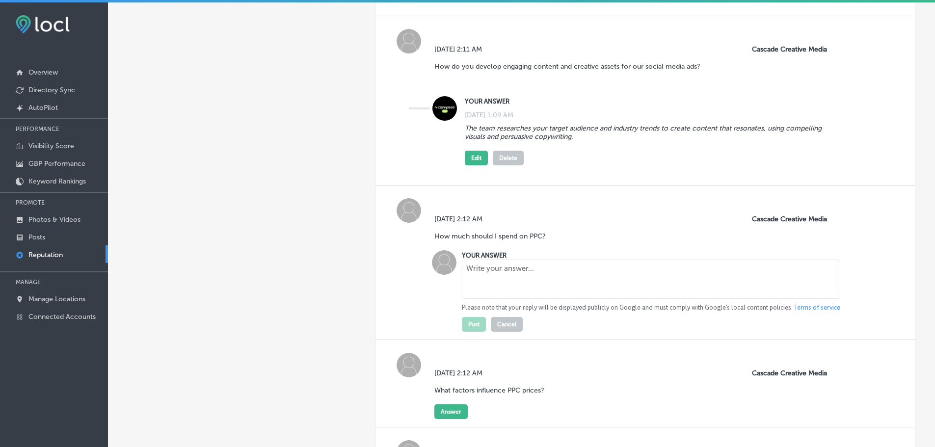
click at [522, 270] on textarea at bounding box center [651, 279] width 378 height 39
paste textarea "The cost can vary according to a business's needs, goals, and the overall scope…"
type textarea "The cost can vary according to a business's needs, goals, and the overall scope…"
click at [467, 324] on button "Post" at bounding box center [474, 324] width 24 height 15
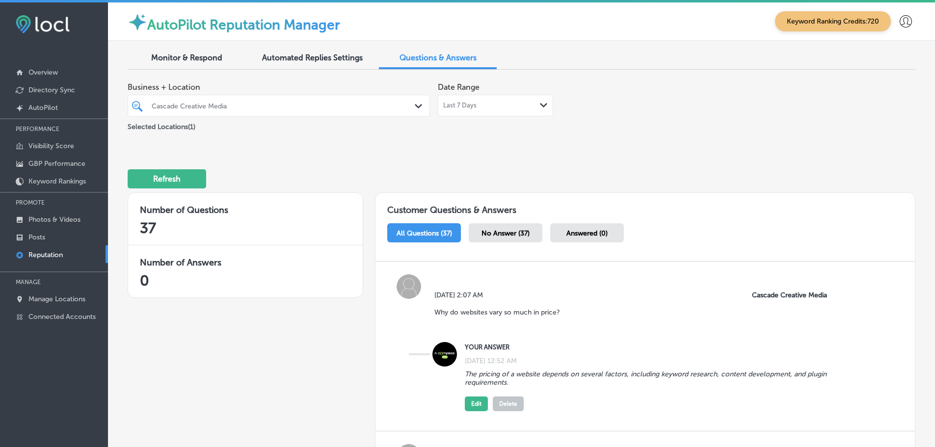
scroll to position [2796, 0]
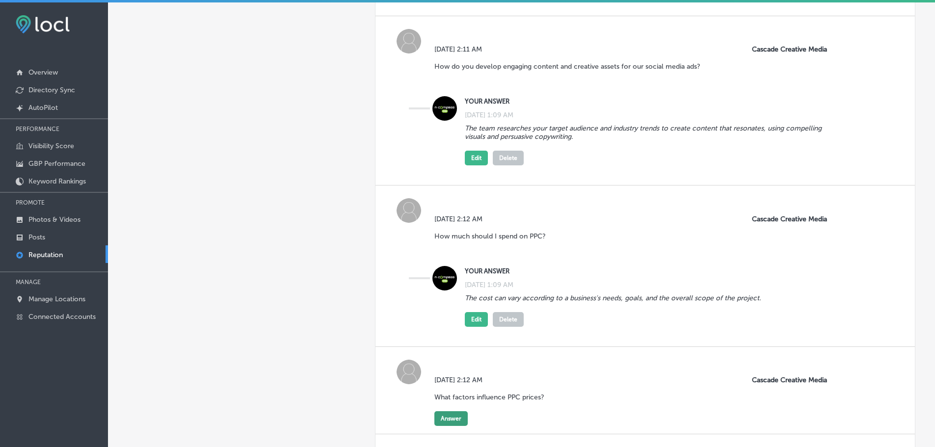
click at [447, 418] on button "Answer" at bounding box center [450, 418] width 33 height 15
click at [518, 428] on textarea at bounding box center [651, 439] width 378 height 39
paste textarea "Keyword pricing is influenced by quality score,seasonality, competitiveness, cl…"
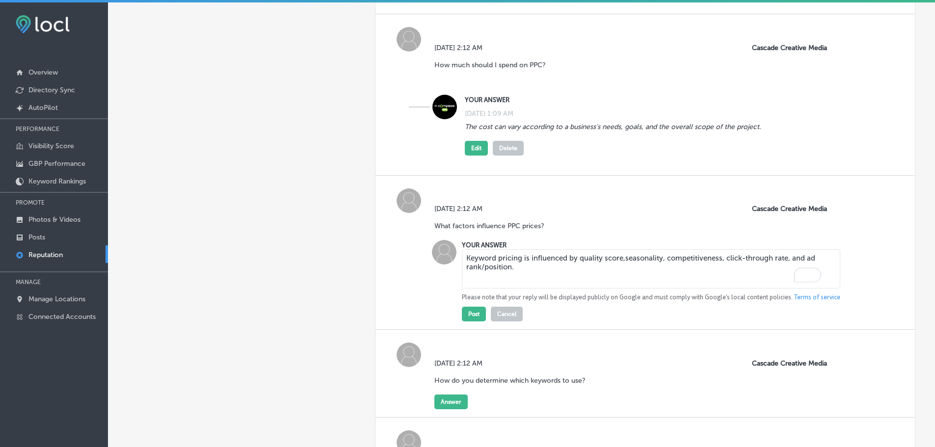
scroll to position [2992, 0]
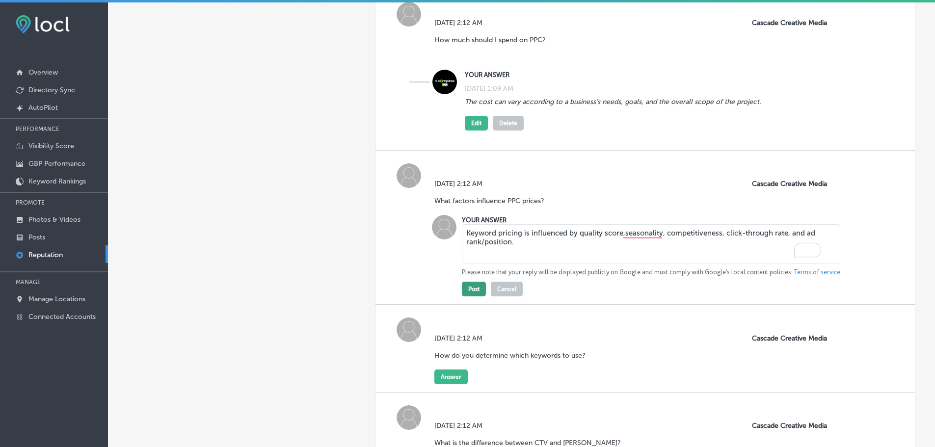
type textarea "Keyword pricing is influenced by quality score,seasonality, competitiveness, cl…"
click at [472, 289] on button "Post" at bounding box center [474, 289] width 24 height 15
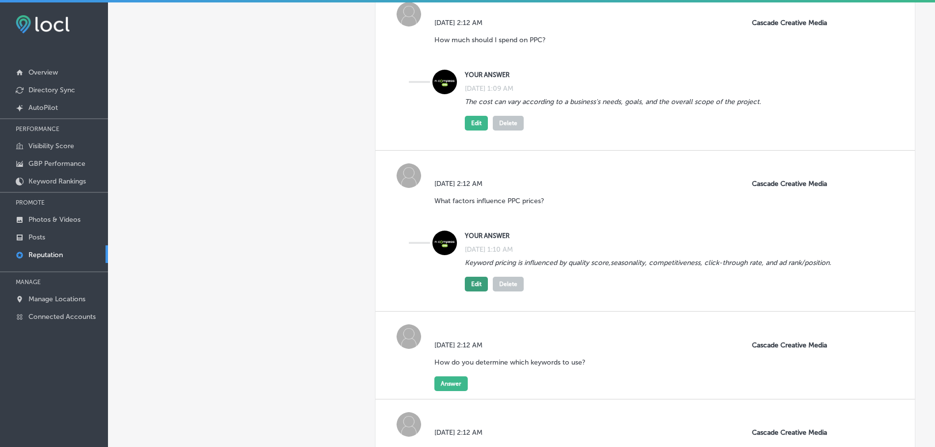
click at [476, 286] on button "Edit" at bounding box center [476, 284] width 23 height 15
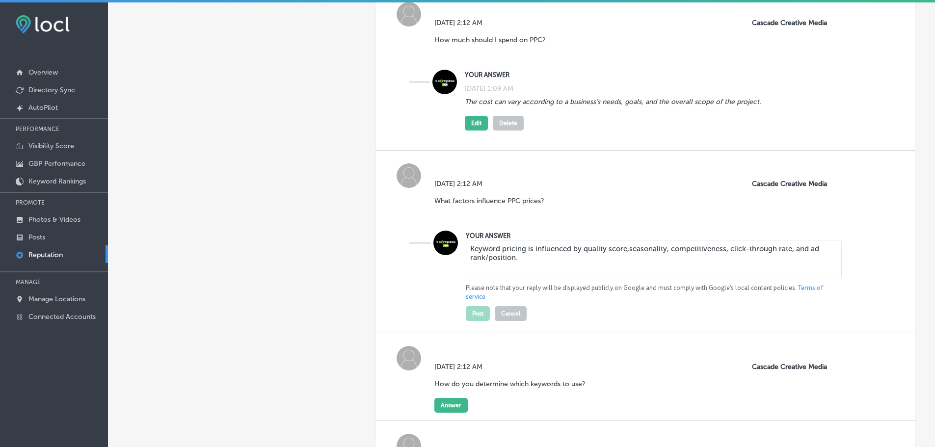
click at [625, 251] on textarea "Keyword pricing is influenced by quality score,seasonality, competitiveness, cl…" at bounding box center [654, 259] width 376 height 39
type textarea "Keyword pricing is influenced by quality score, seasonality, competitiveness, c…"
click at [470, 313] on button "Post" at bounding box center [478, 313] width 24 height 15
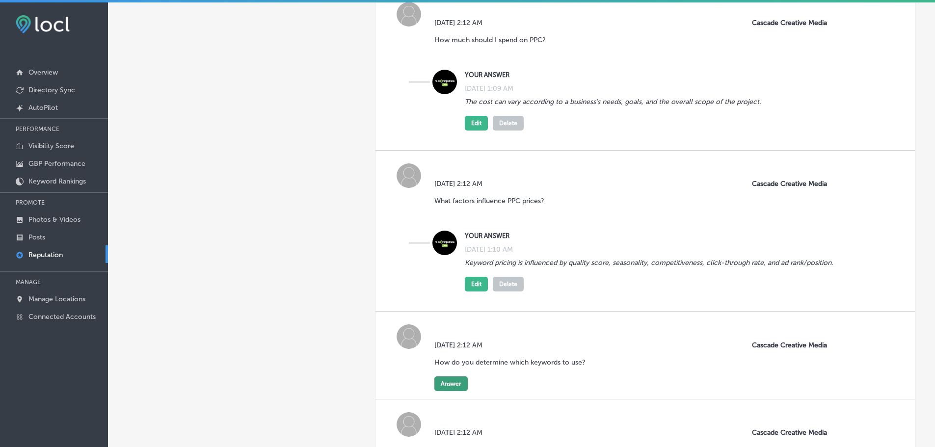
click at [454, 387] on button "Answer" at bounding box center [450, 383] width 33 height 15
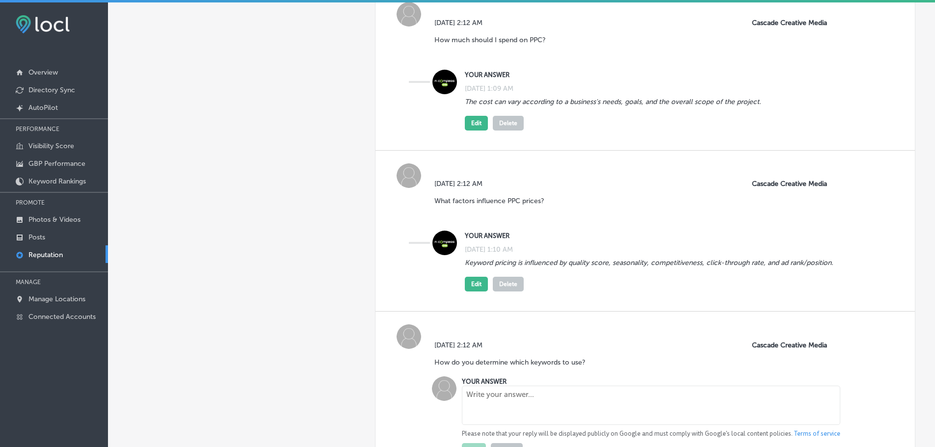
drag, startPoint x: 492, startPoint y: 392, endPoint x: 504, endPoint y: 395, distance: 13.1
click at [493, 392] on textarea at bounding box center [651, 405] width 378 height 39
paste textarea "They use tools to identify effective keywords by assessing factors such as sear…"
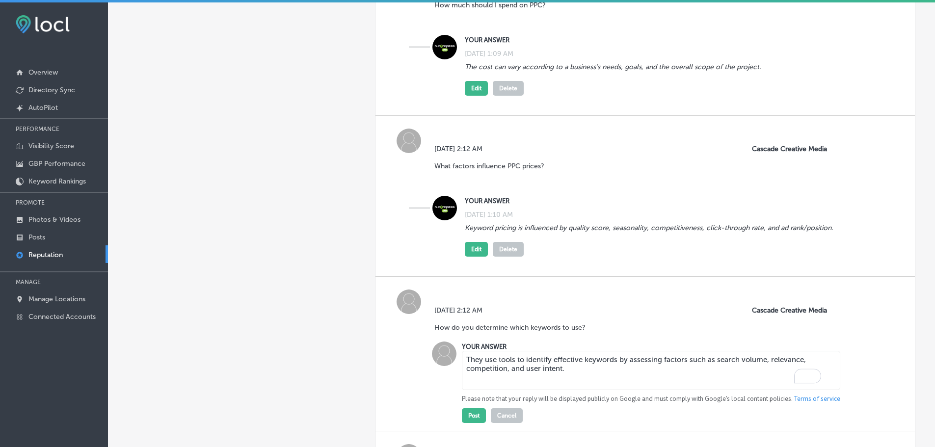
scroll to position [3140, 0]
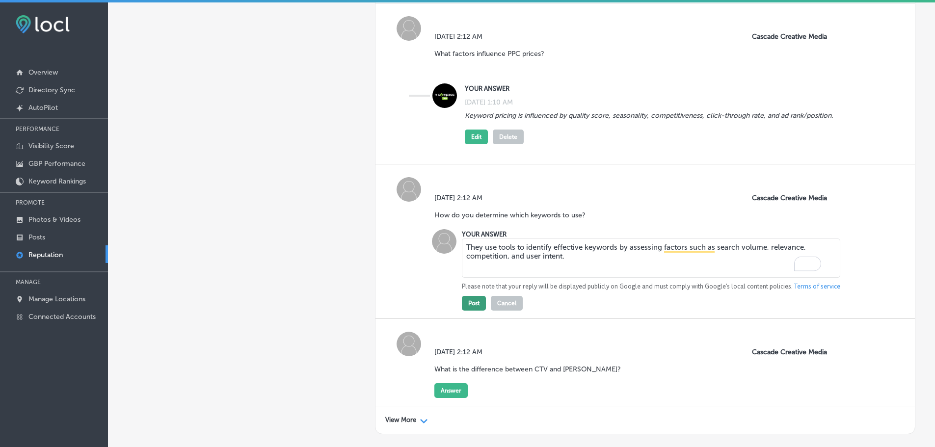
type textarea "They use tools to identify effective keywords by assessing factors such as sear…"
click at [472, 301] on button "Post" at bounding box center [474, 303] width 24 height 15
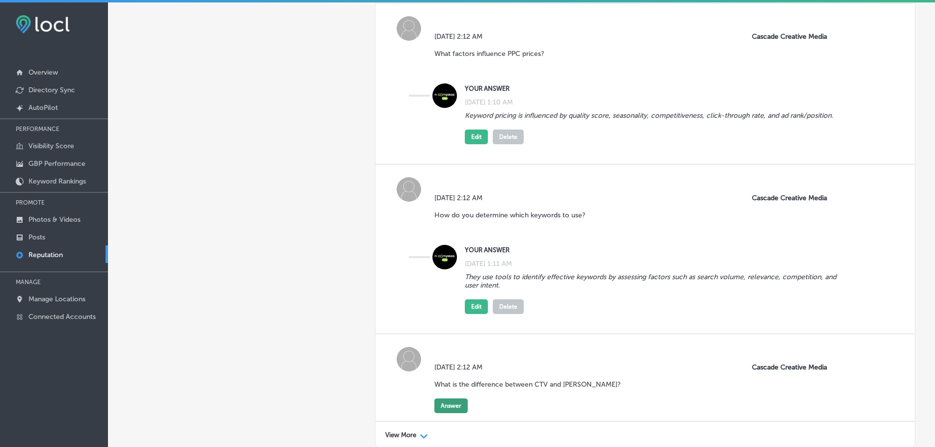
click at [450, 402] on button "Answer" at bounding box center [450, 405] width 33 height 15
click at [500, 416] on textarea at bounding box center [651, 427] width 378 height 39
paste textarea "Connected TV (CTV) refers to the devices that are connected to the internet, su…"
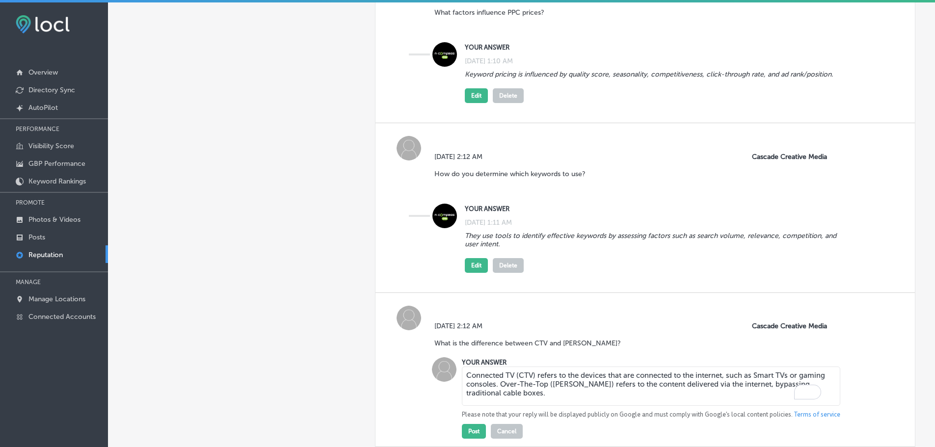
scroll to position [3282, 0]
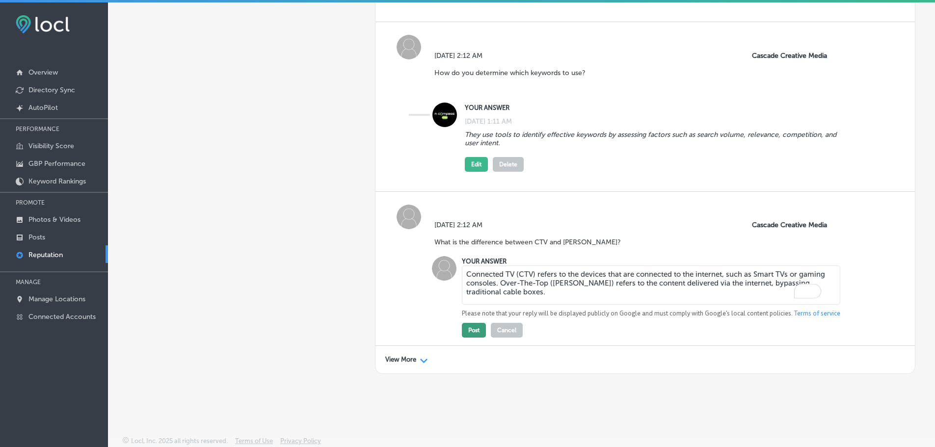
type textarea "Connected TV (CTV) refers to the devices that are connected to the internet, su…"
click at [462, 329] on button "Post" at bounding box center [474, 330] width 24 height 15
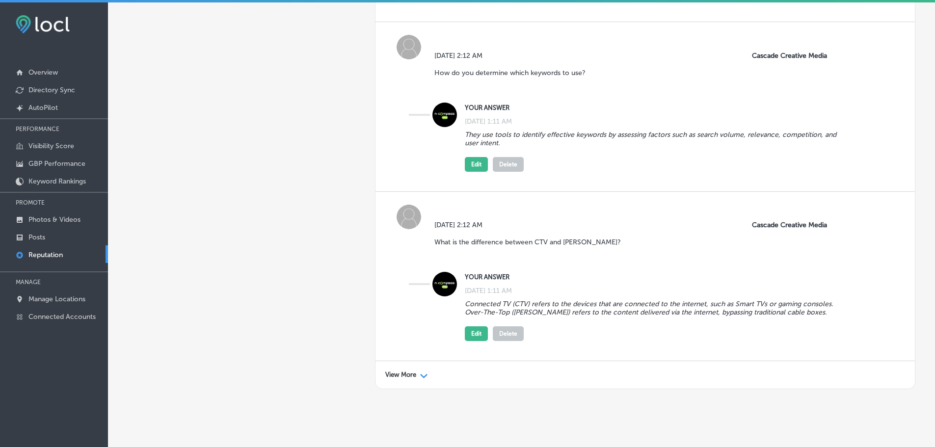
click at [412, 374] on p "View More" at bounding box center [400, 375] width 31 height 8
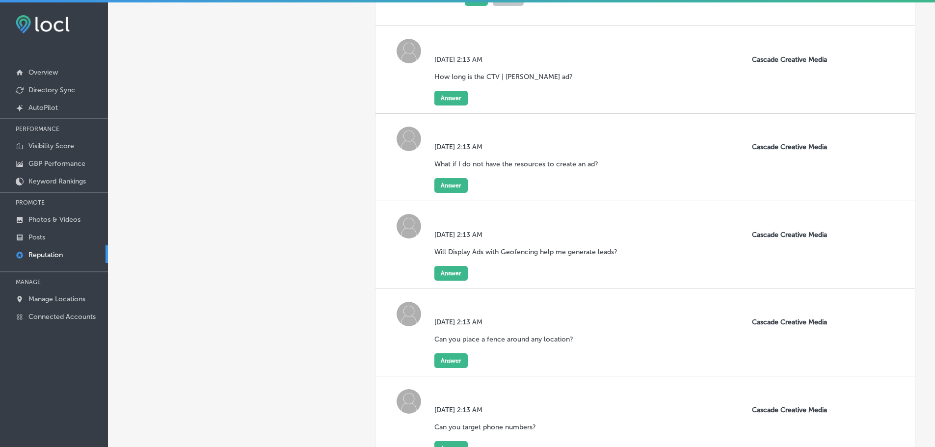
scroll to position [3625, 0]
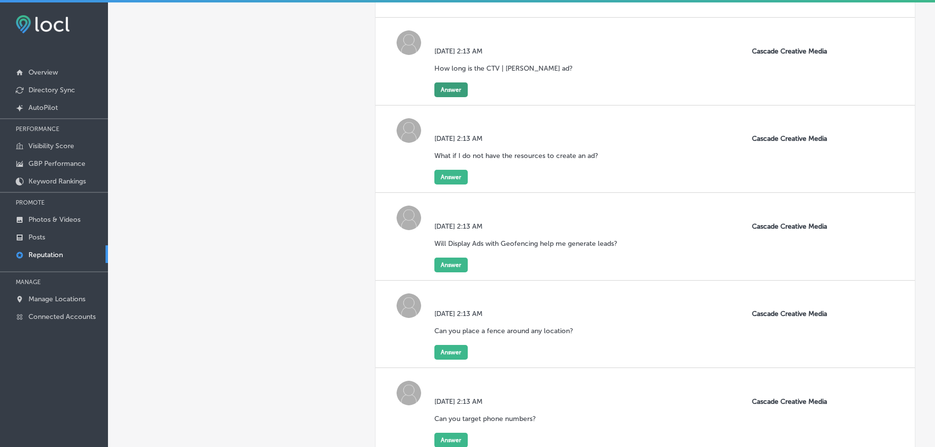
click at [444, 93] on button "Answer" at bounding box center [450, 89] width 33 height 15
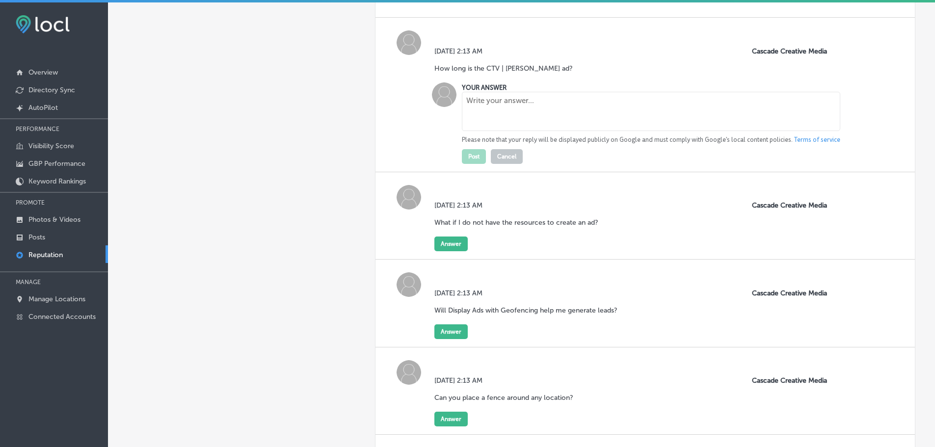
click at [520, 113] on textarea at bounding box center [651, 111] width 378 height 39
paste textarea "You can choose between a 15-second or a 30-second ad."
type textarea "You can choose between a 15-second or a 30-second ad."
click at [470, 156] on button "Post" at bounding box center [474, 156] width 24 height 15
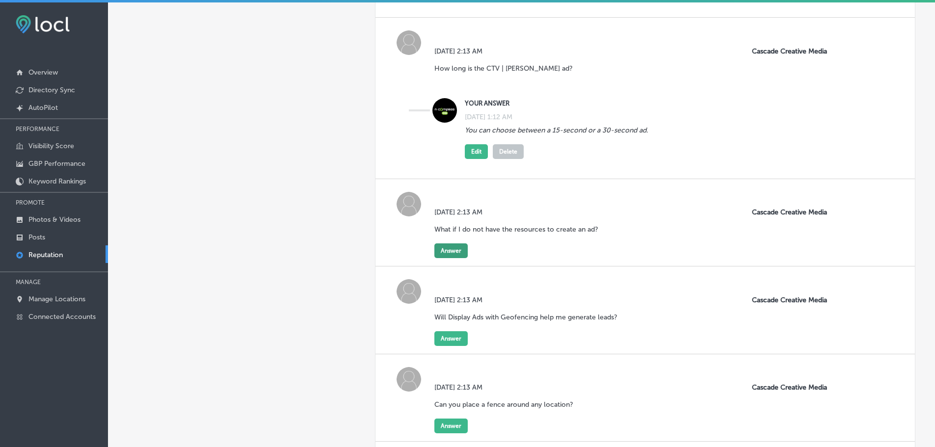
click at [455, 252] on button "Answer" at bounding box center [450, 250] width 33 height 15
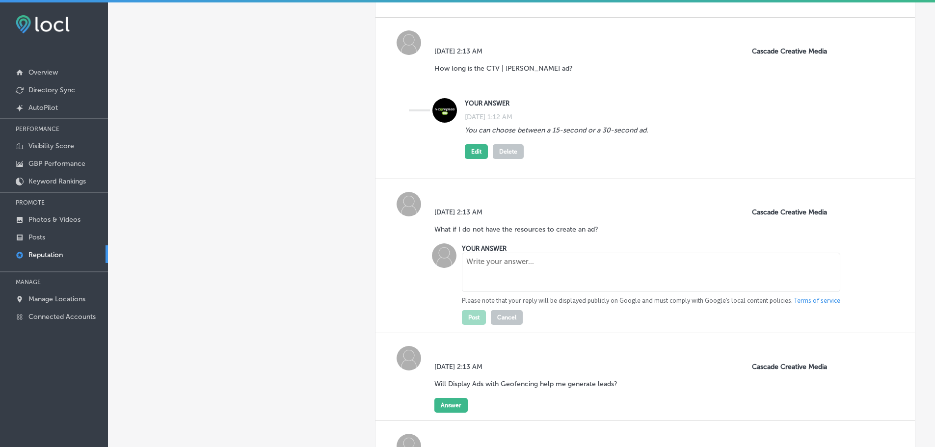
click at [495, 267] on textarea at bounding box center [651, 272] width 378 height 39
paste textarea "The creative team can craft an ad for you, utilizing any assets you have and st…"
type textarea "The creative team can craft an ad for you, utilizing any assets you have and st…"
click at [475, 312] on button "Post" at bounding box center [474, 317] width 24 height 15
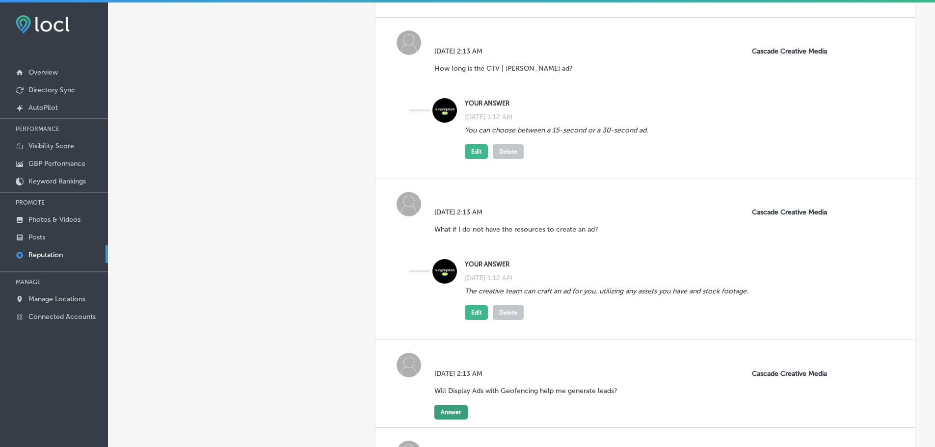
click at [438, 410] on button "Answer" at bounding box center [450, 412] width 33 height 15
click at [503, 419] on textarea at bounding box center [651, 433] width 378 height 39
paste textarea "This service is primarily for increasing brand awareness and visibility."
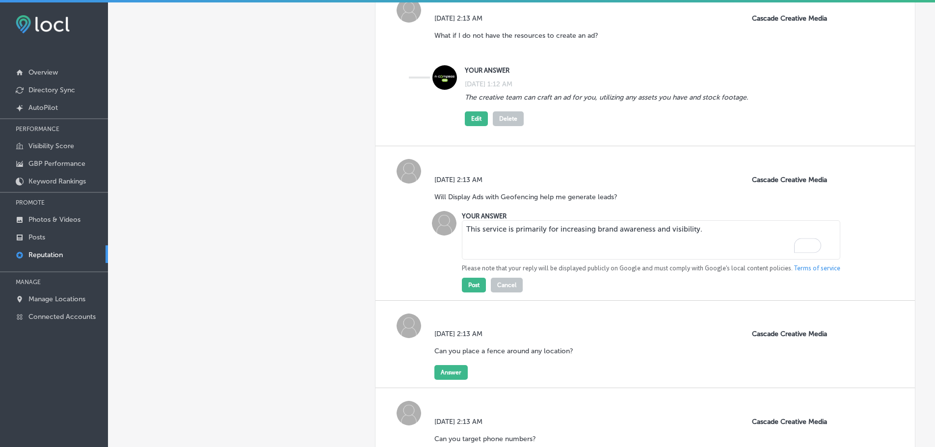
scroll to position [3822, 0]
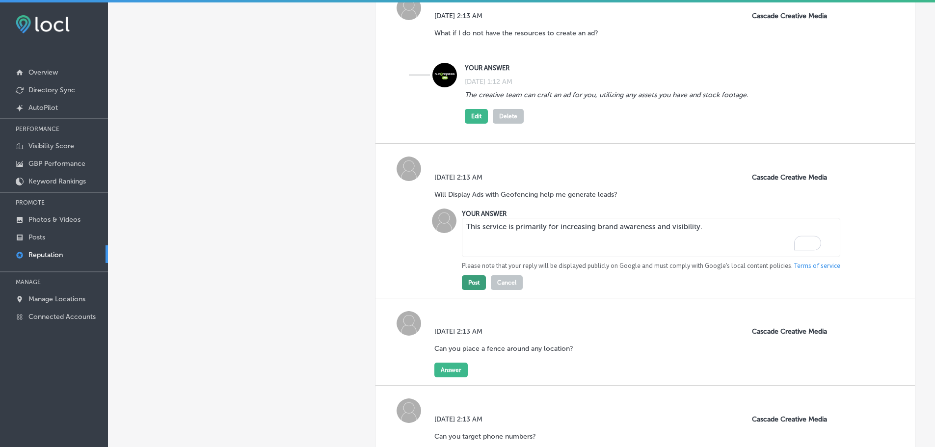
type textarea "This service is primarily for increasing brand awareness and visibility."
click at [471, 288] on button "Post" at bounding box center [474, 282] width 24 height 15
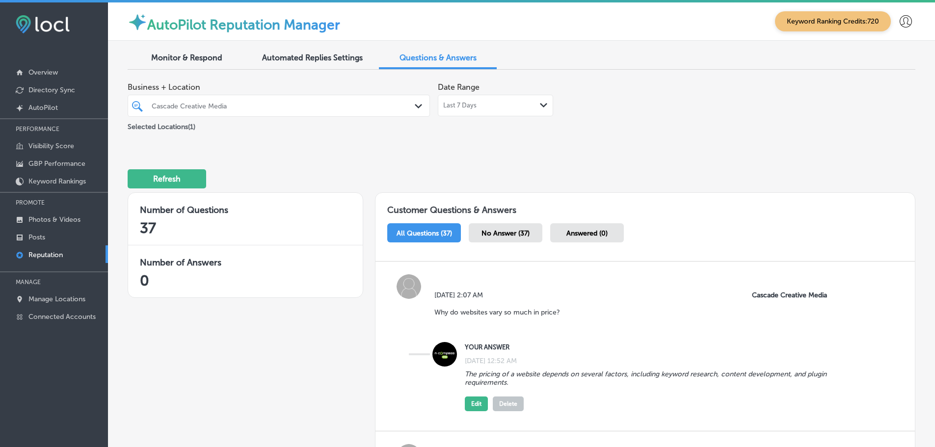
scroll to position [3822, 0]
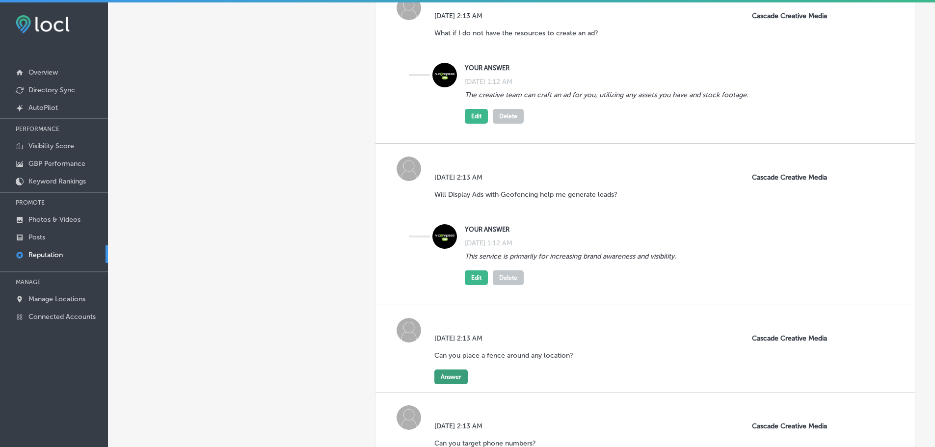
click at [456, 378] on button "Answer" at bounding box center [450, 376] width 33 height 15
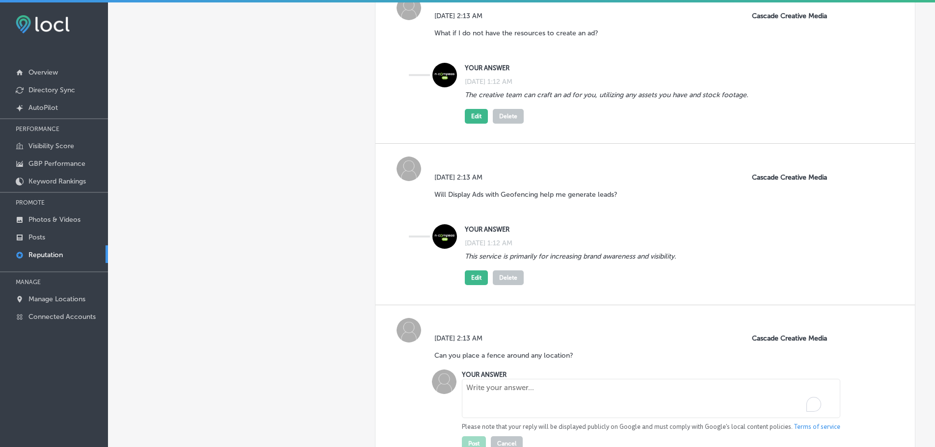
click at [506, 391] on textarea "To enrich screen reader interactions, please activate Accessibility in Grammarl…" at bounding box center [651, 398] width 378 height 39
paste textarea "While location service restrictions can vary by state, federal law prohibits ta…"
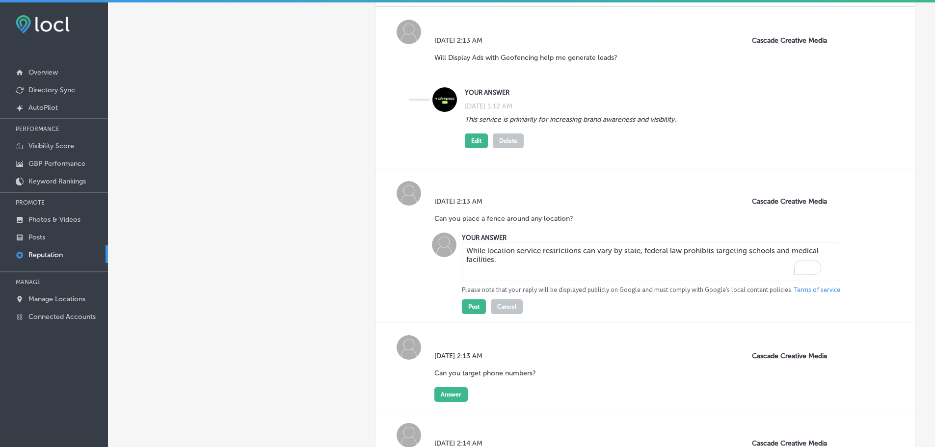
scroll to position [3969, 0]
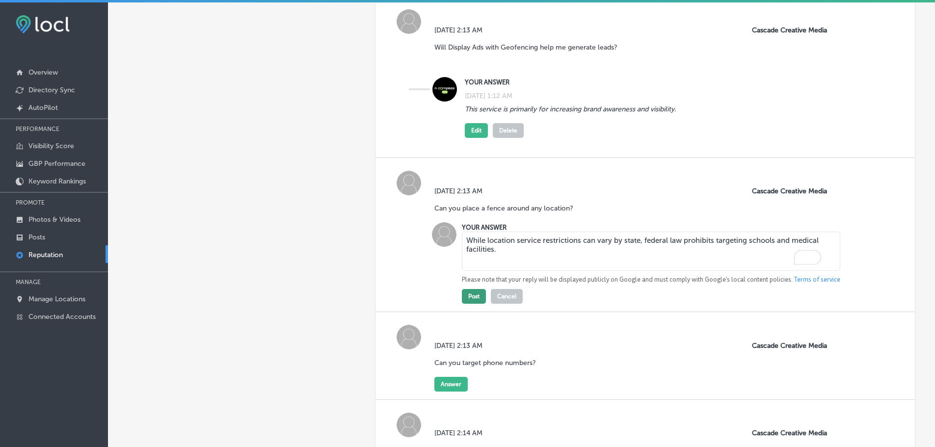
type textarea "While location service restrictions can vary by state, federal law prohibits ta…"
click at [476, 301] on button "Post" at bounding box center [474, 296] width 24 height 15
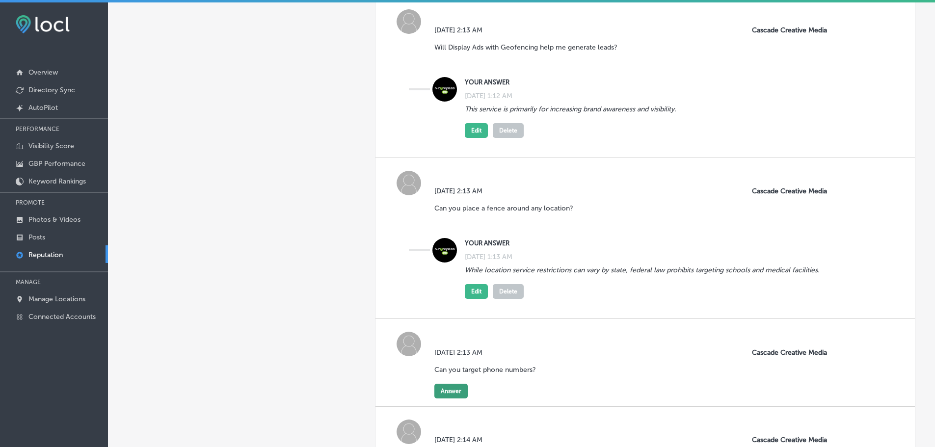
click at [445, 390] on button "Answer" at bounding box center [450, 391] width 33 height 15
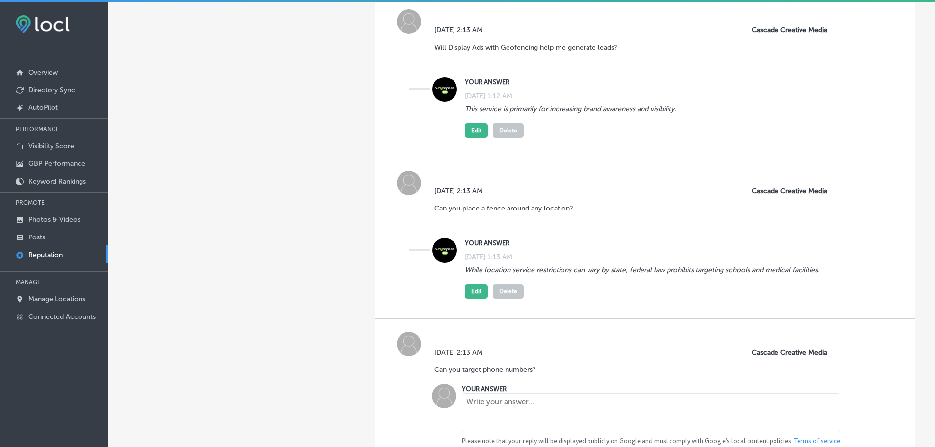
click at [499, 401] on textarea at bounding box center [651, 412] width 378 height 39
paste textarea "No. The industry adheres to specific privacy standards, and only a device ID or…"
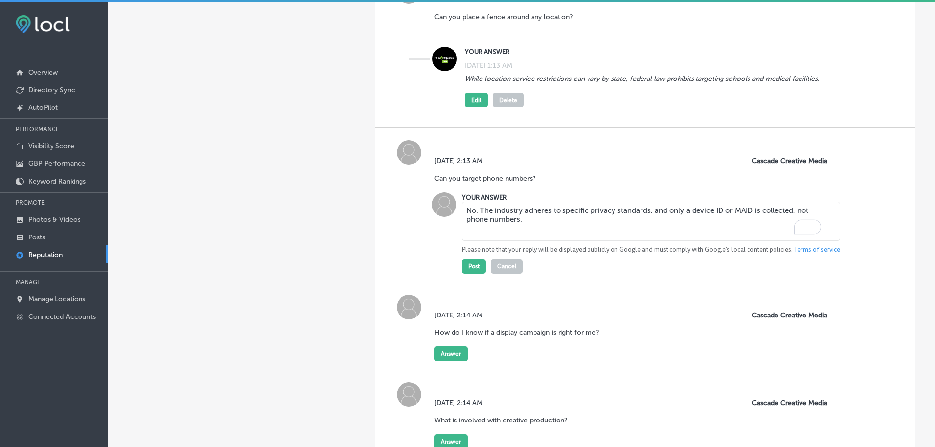
scroll to position [4165, 0]
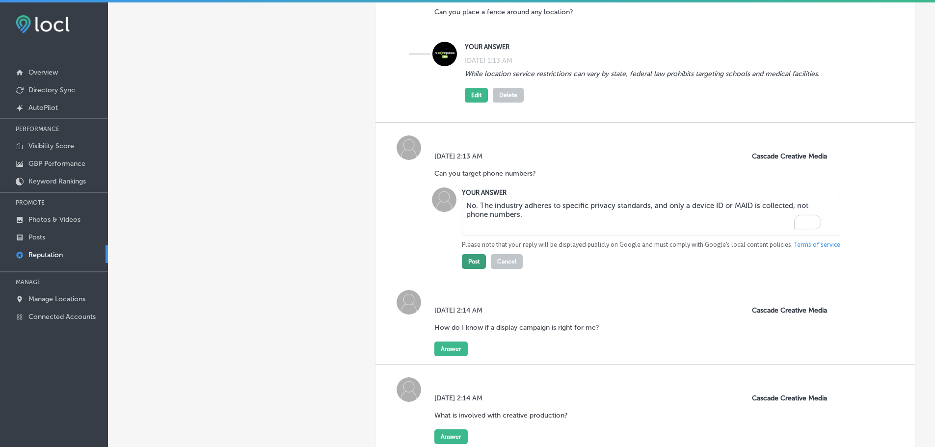
type textarea "No. The industry adheres to specific privacy standards, and only a device ID or…"
click at [464, 262] on button "Post" at bounding box center [474, 261] width 24 height 15
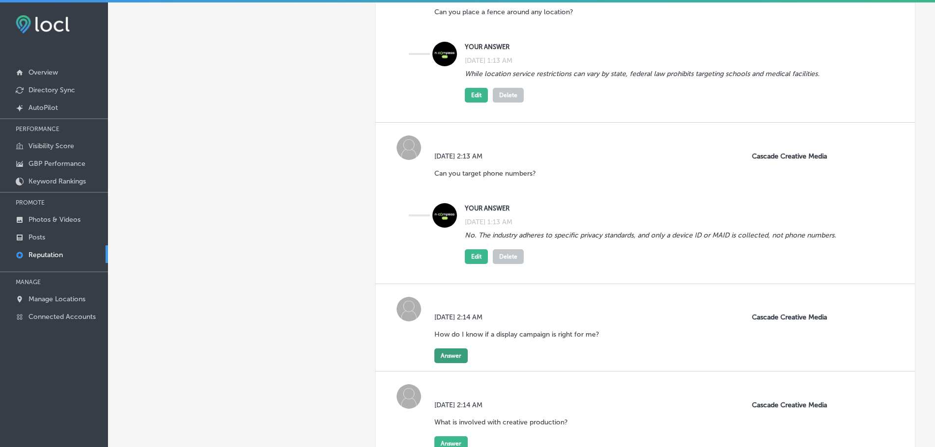
click at [452, 363] on button "Answer" at bounding box center [450, 355] width 33 height 15
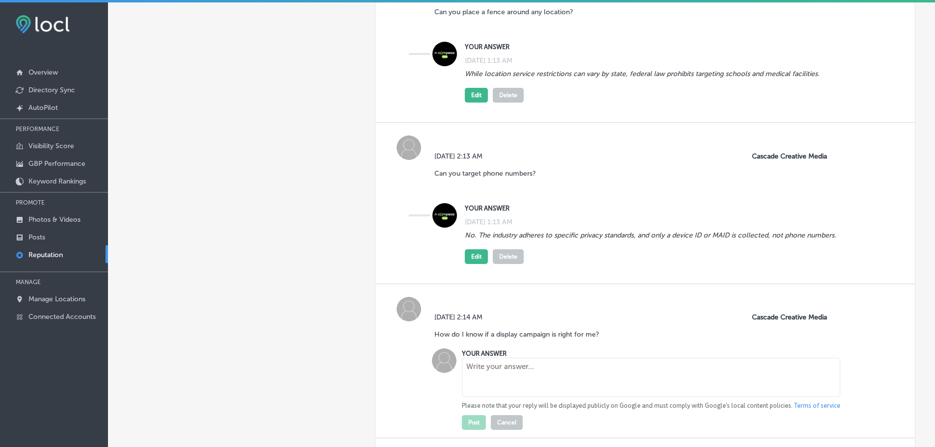
click at [527, 388] on textarea at bounding box center [651, 377] width 378 height 39
paste textarea "It is a good option for brands with an established online presence and an exist…"
type textarea "It is a good option for brands with an established online presence and an exist…"
click at [470, 430] on button "Post" at bounding box center [474, 422] width 24 height 15
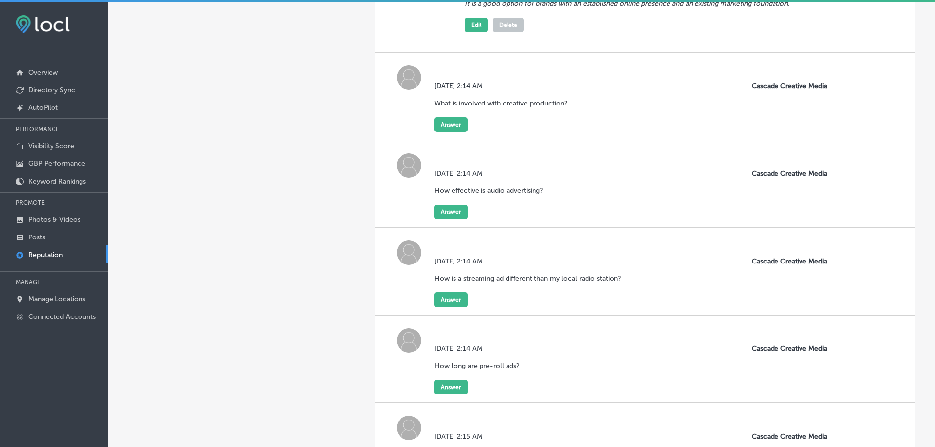
scroll to position [4606, 0]
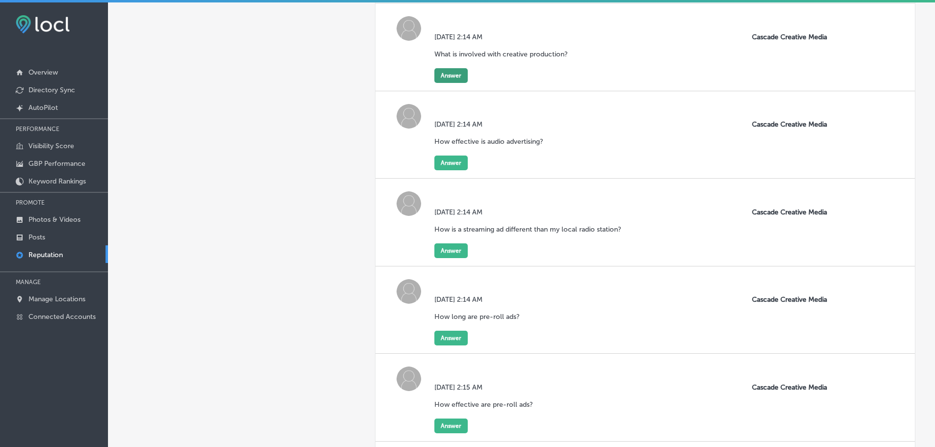
click at [450, 83] on button "Answer" at bounding box center [450, 75] width 33 height 15
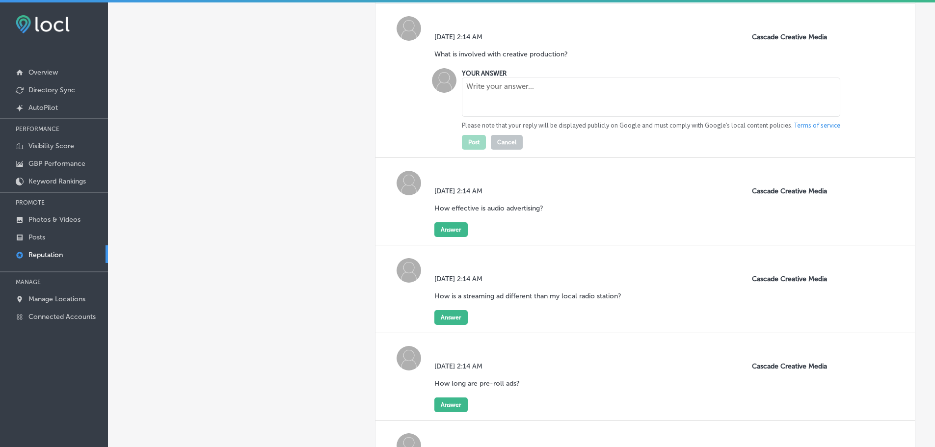
click at [485, 112] on textarea at bounding box center [651, 97] width 378 height 39
paste textarea "All aspects of creative production are handled for you after a consultation to …"
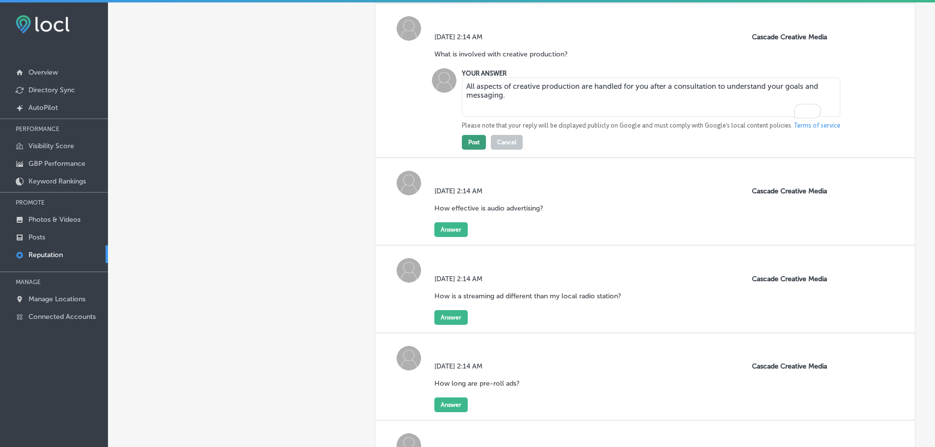
type textarea "All aspects of creative production are handled for you after a consultation to …"
click at [475, 150] on button "Post" at bounding box center [474, 142] width 24 height 15
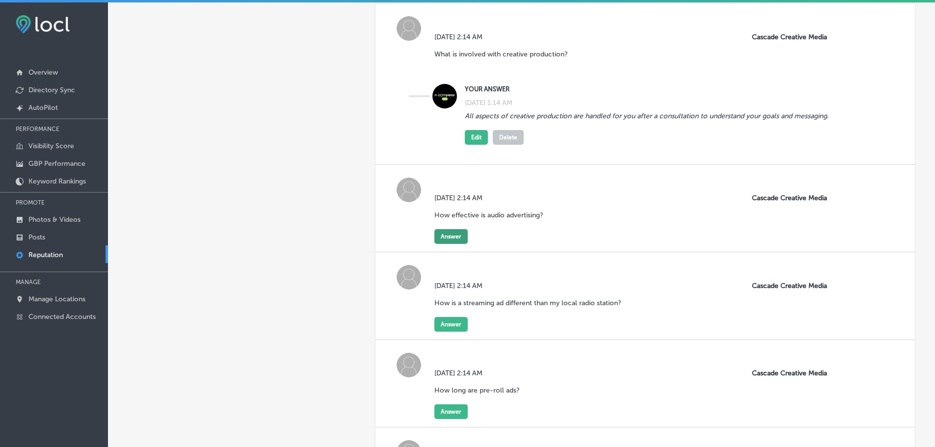
click at [454, 244] on button "Answer" at bounding box center [450, 236] width 33 height 15
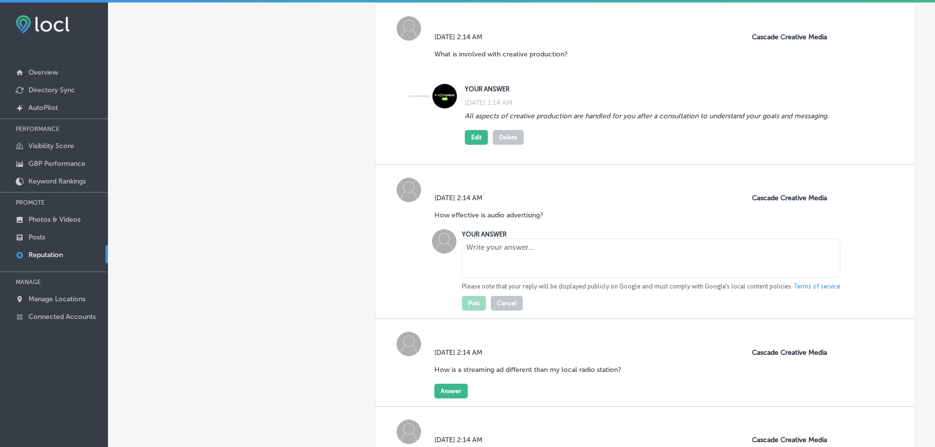
click at [479, 272] on textarea at bounding box center [651, 257] width 378 height 39
paste textarea "Audio advertising can be very effective for reaching and engaging audiences. It…"
type textarea "Audio advertising can be very effective for reaching and engaging audiences. It…"
click at [473, 311] on button "Post" at bounding box center [474, 303] width 24 height 15
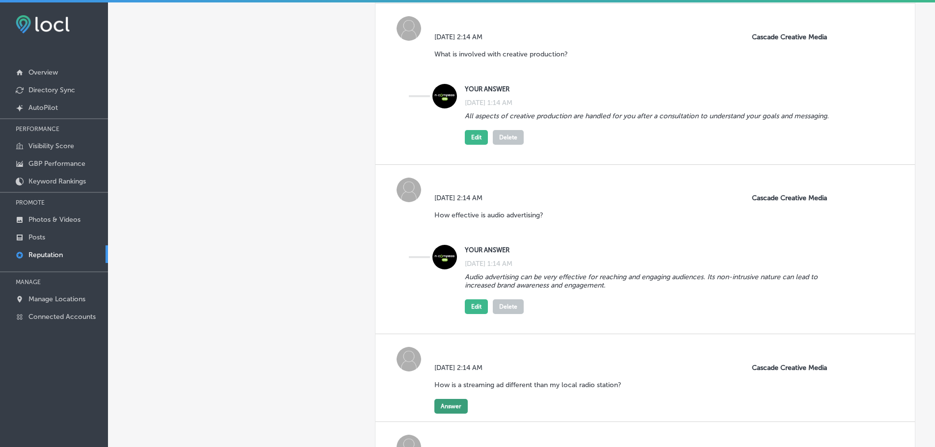
click at [444, 413] on button "Answer" at bounding box center [450, 406] width 33 height 15
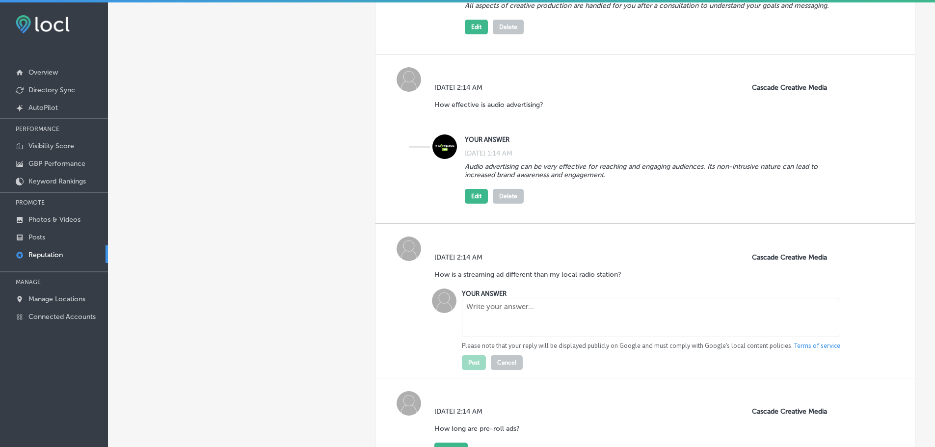
scroll to position [4754, 0]
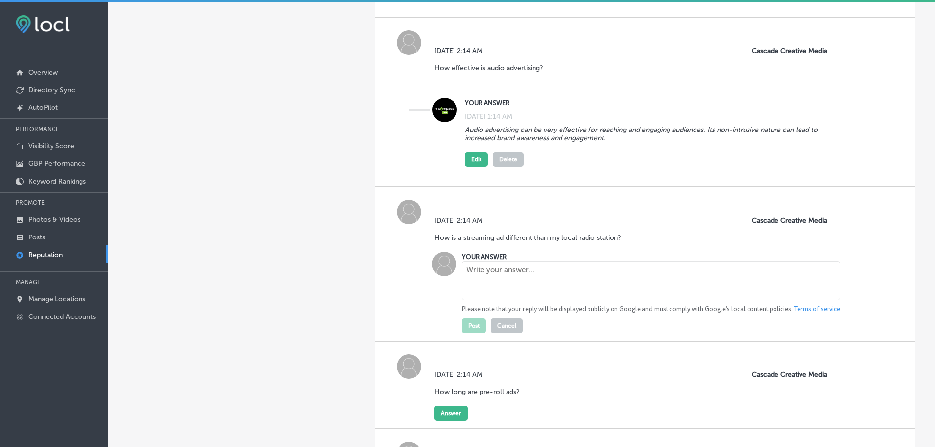
click at [537, 288] on textarea at bounding box center [651, 280] width 378 height 39
paste textarea "It differs from local radio ads because it uses automation, data-driven targeti…"
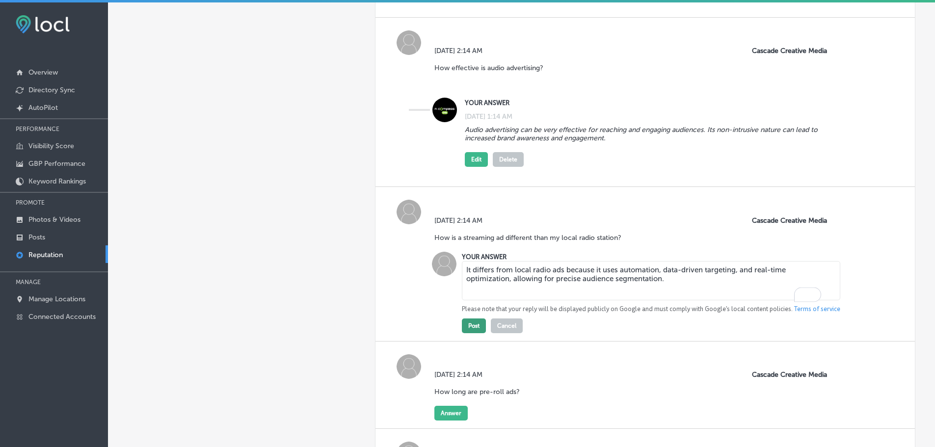
type textarea "It differs from local radio ads because it uses automation, data-driven targeti…"
click at [465, 333] on button "Post" at bounding box center [474, 325] width 24 height 15
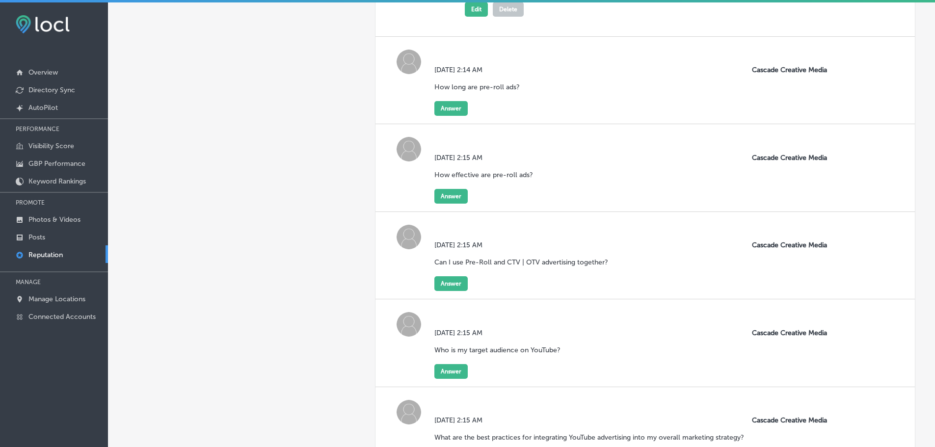
scroll to position [5097, 0]
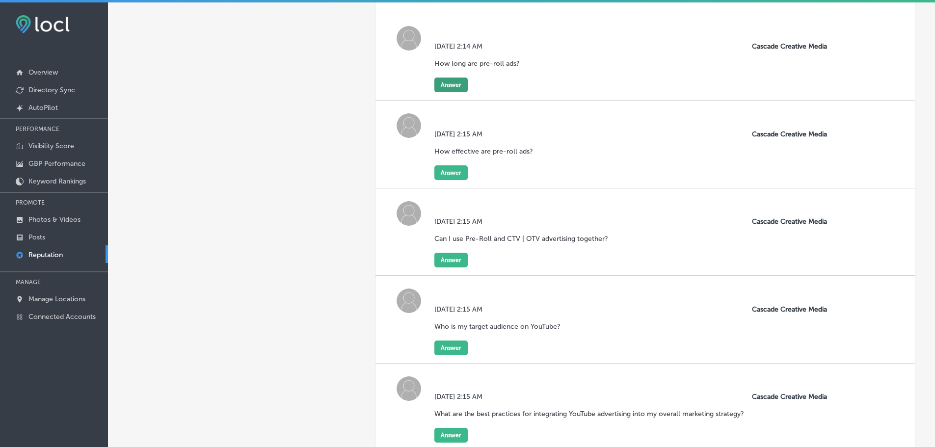
click at [450, 92] on button "Answer" at bounding box center [450, 85] width 33 height 15
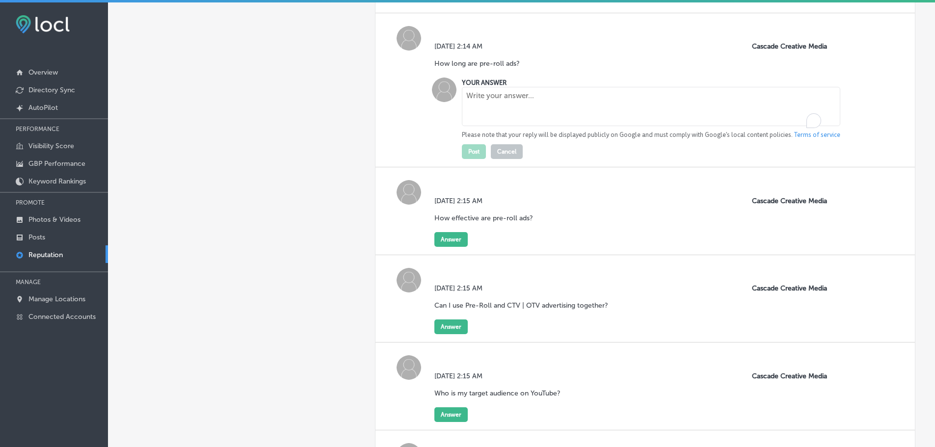
click at [490, 126] on textarea "To enrich screen reader interactions, please activate Accessibility in Grammarl…" at bounding box center [651, 106] width 378 height 39
paste textarea "Pre-roll ads are either 15 or 30 seconds long."
type textarea "Pre-roll ads are either 15 or 30 seconds long."
click at [479, 157] on button "Post" at bounding box center [474, 151] width 24 height 15
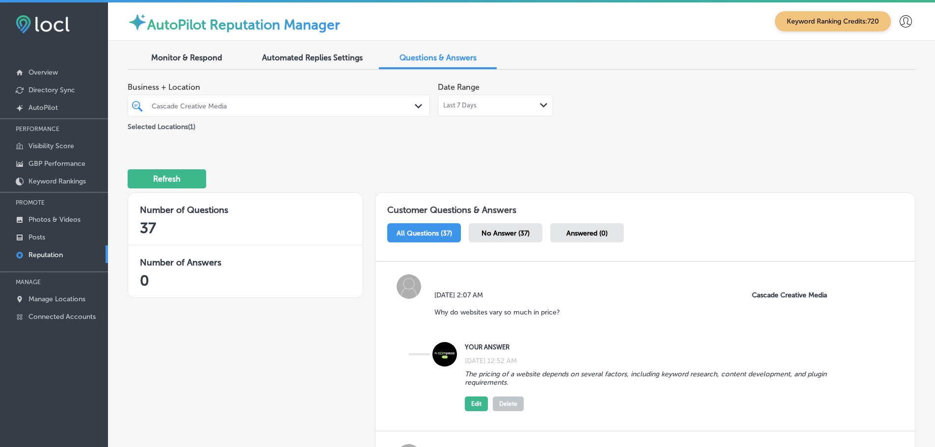
scroll to position [5097, 0]
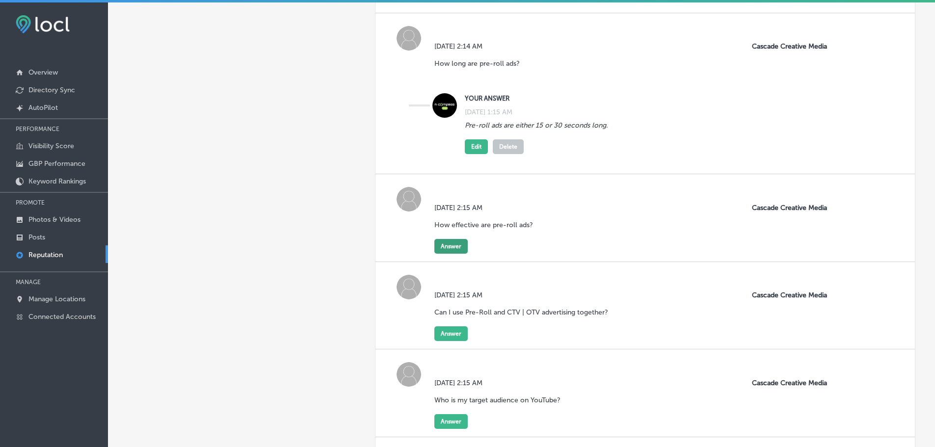
click at [445, 252] on button "Answer" at bounding box center [450, 246] width 33 height 15
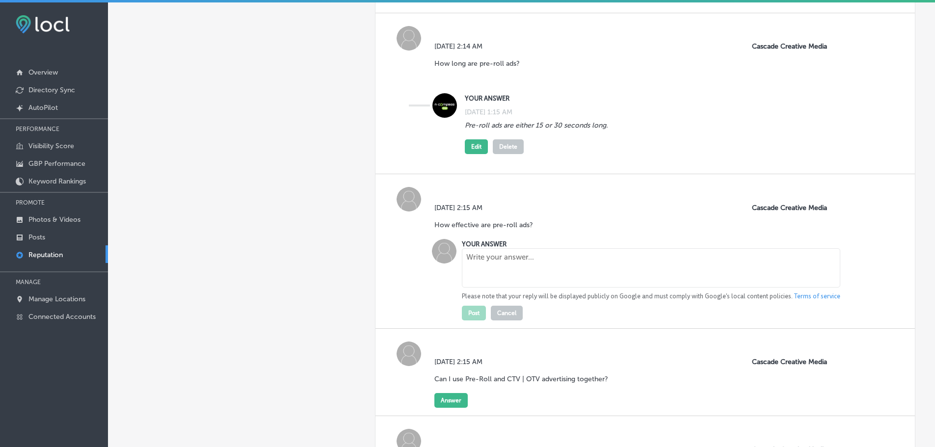
click at [510, 280] on textarea at bounding box center [651, 267] width 378 height 39
paste textarea "They are one of the most effective forms of digital advertising."
type textarea "They are one of the most effective forms of digital advertising."
click at [471, 318] on button "Post" at bounding box center [474, 313] width 24 height 15
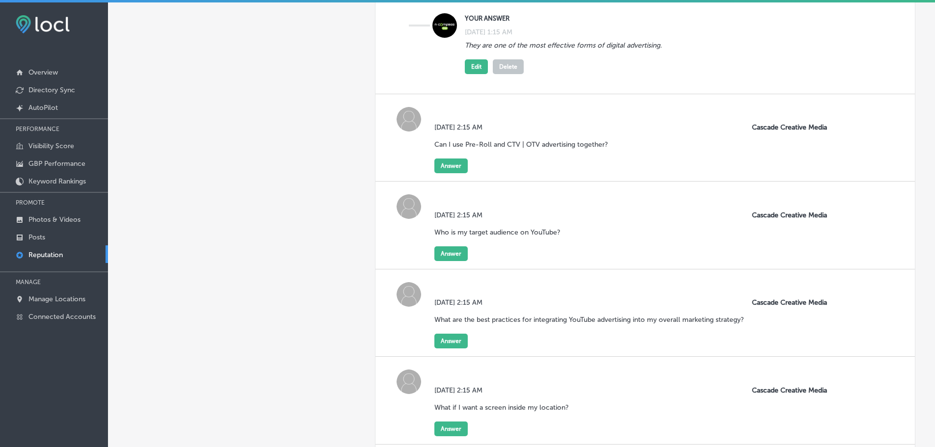
scroll to position [5342, 0]
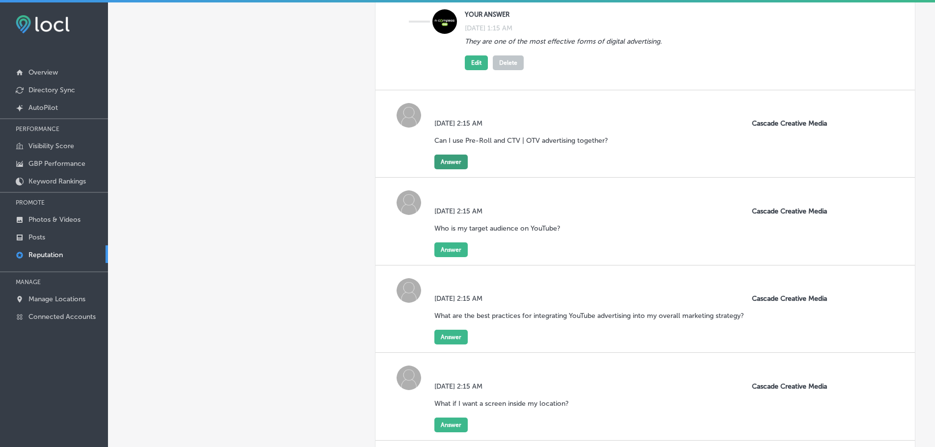
click at [446, 169] on button "Answer" at bounding box center [450, 162] width 33 height 15
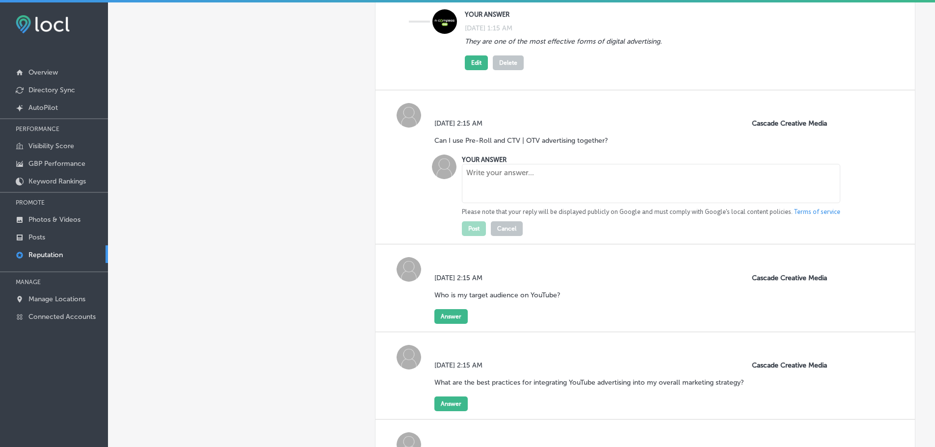
click at [500, 205] on div at bounding box center [651, 184] width 378 height 41
paste textarea "Yes, a multi-channel campaign combining them will help maximize ROI."
type textarea "Yes, a multi-channel campaign combining them will help maximize ROI."
click at [472, 235] on button "Post" at bounding box center [474, 228] width 24 height 15
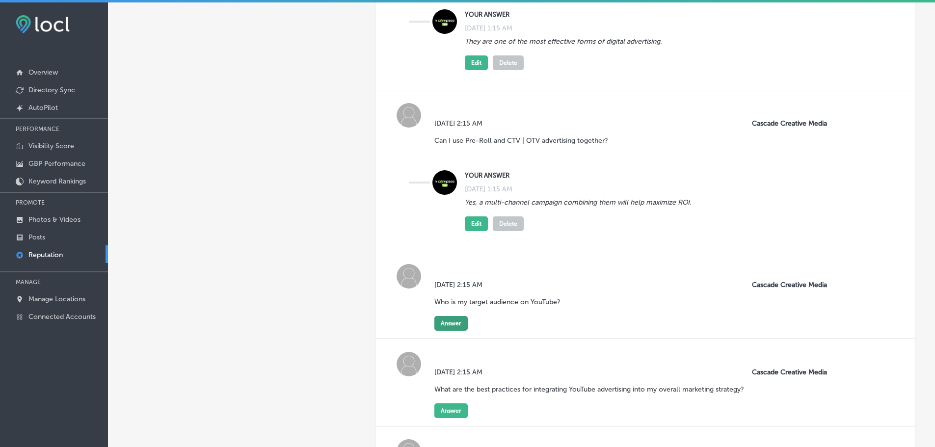
click at [451, 331] on button "Answer" at bounding box center [450, 323] width 33 height 15
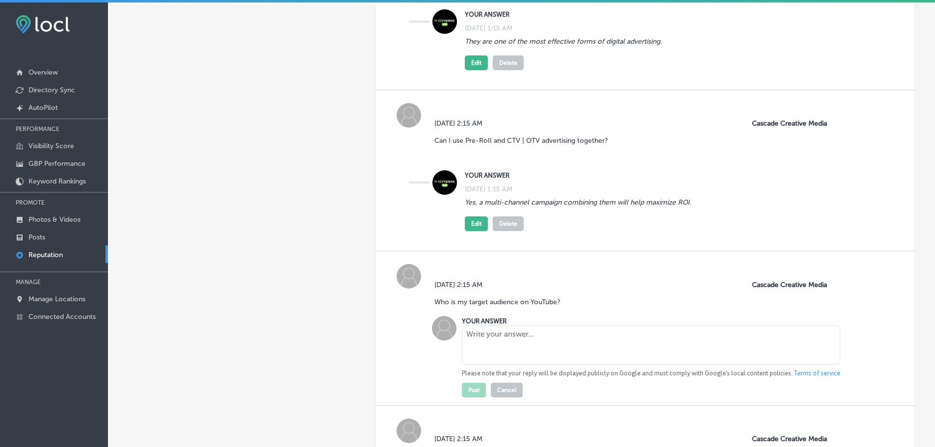
click at [504, 349] on textarea at bounding box center [651, 344] width 378 height 39
paste textarea "The target audience depends on factors such as demographics, interests, and onl…"
type textarea "The target audience depends on factors such as demographics, interests, and onl…"
click at [465, 397] on button "Post" at bounding box center [474, 390] width 24 height 15
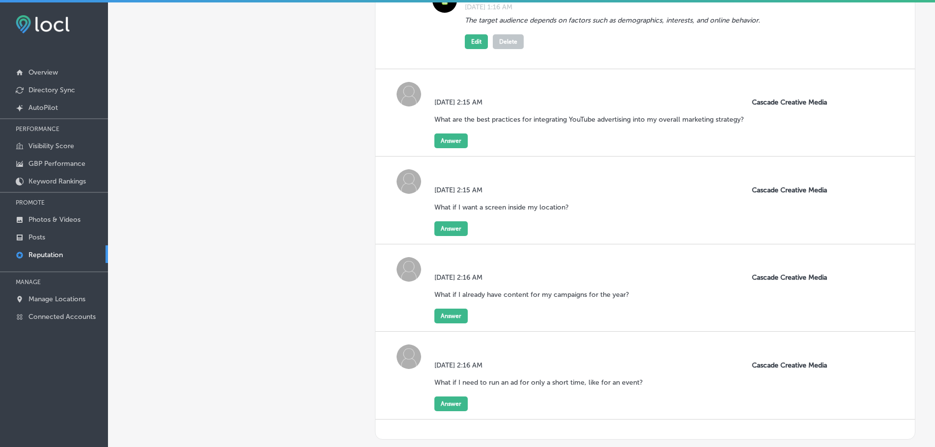
scroll to position [5735, 0]
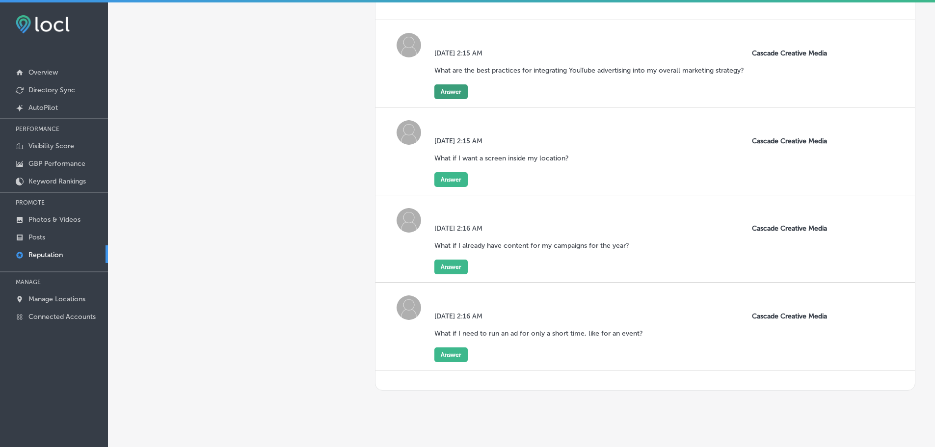
click at [447, 99] on button "Answer" at bounding box center [450, 91] width 33 height 15
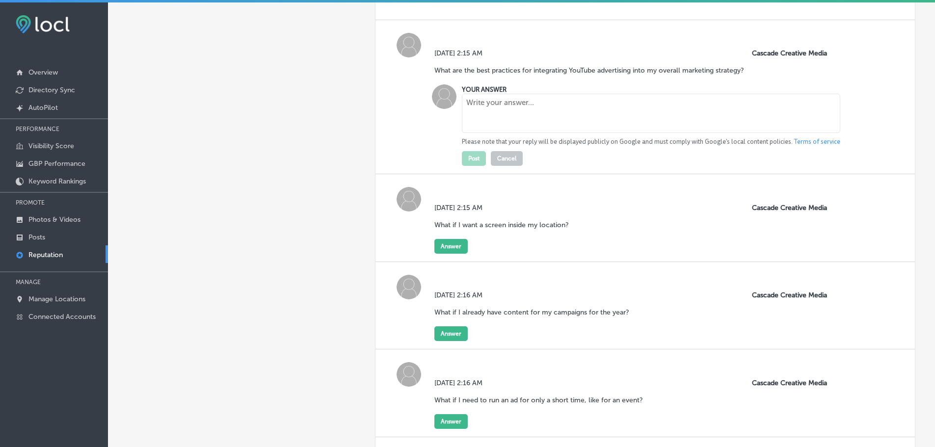
click at [488, 131] on textarea at bounding box center [651, 113] width 378 height 39
paste textarea "Success can be measured using metrics like views, watch time, click-through rat…"
type textarea "Success can be measured using metrics like views, watch time, click-through rat…"
click at [475, 166] on button "Post" at bounding box center [474, 158] width 24 height 15
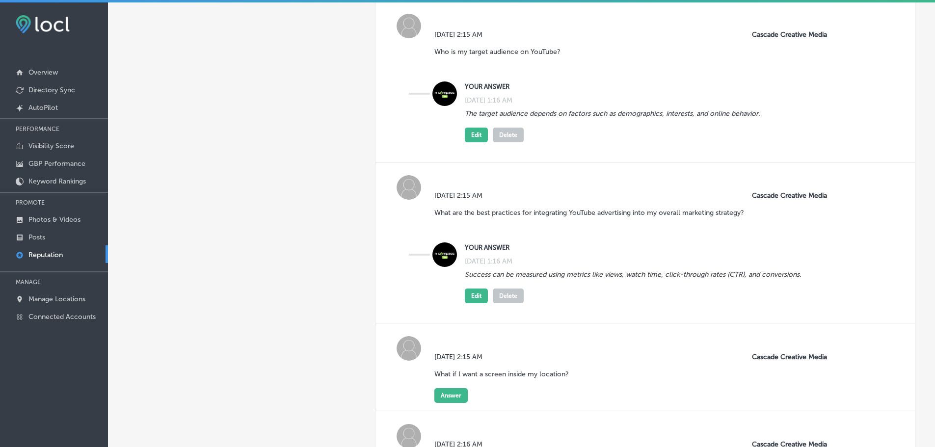
scroll to position [5588, 0]
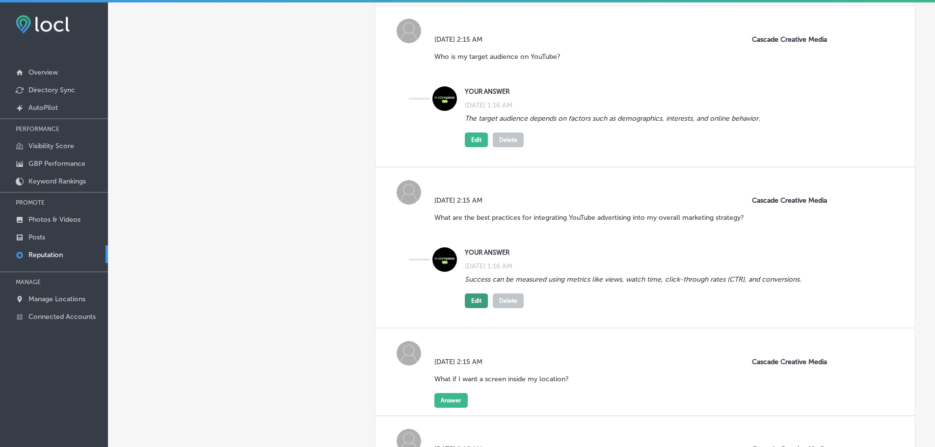
click at [468, 308] on button "Edit" at bounding box center [476, 300] width 23 height 15
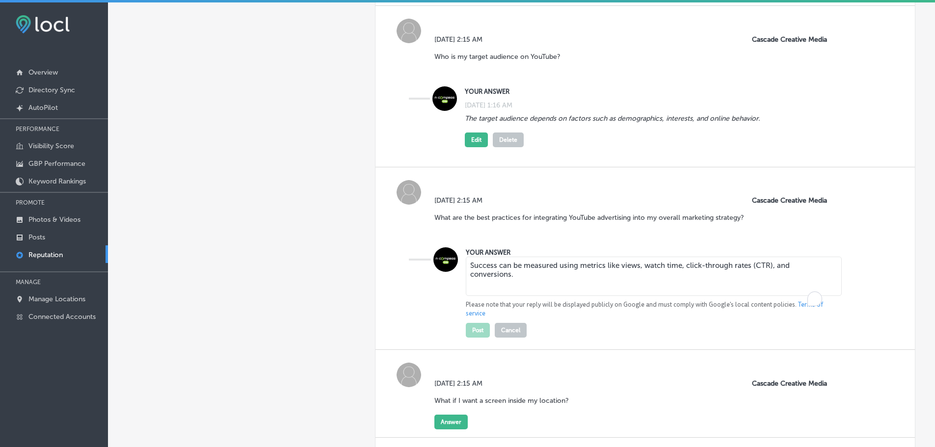
drag, startPoint x: 456, startPoint y: 276, endPoint x: 489, endPoint y: 299, distance: 40.4
click at [458, 276] on div "YOUR ANSWER Success can be measured using metrics like views, watch time, click…" at bounding box center [650, 292] width 384 height 90
paste textarea "It should be used as an addition to other foundational and lead generation solut"
type textarea "It should be used as an addition to other foundational and lead generation solu…"
click at [472, 338] on button "Post" at bounding box center [478, 330] width 24 height 15
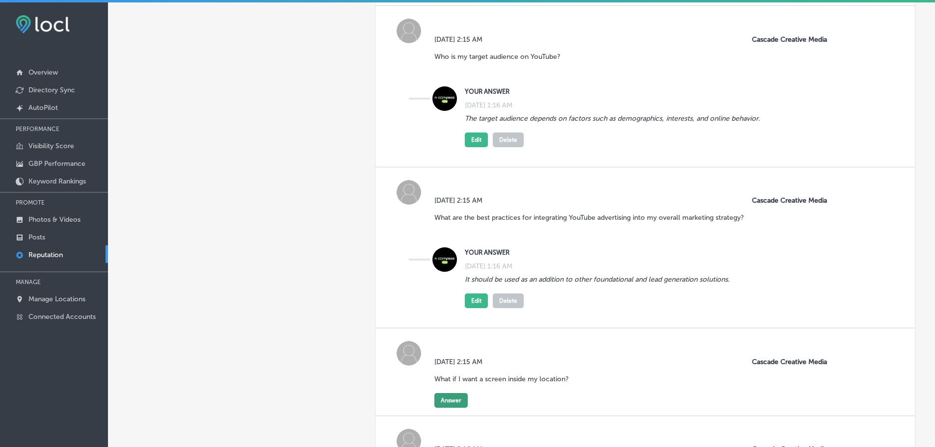
click at [452, 408] on button "Answer" at bounding box center [450, 400] width 33 height 15
click at [523, 432] on textarea at bounding box center [651, 421] width 378 height 39
paste textarea "You should contact the company to see if your business qualifies to join their …"
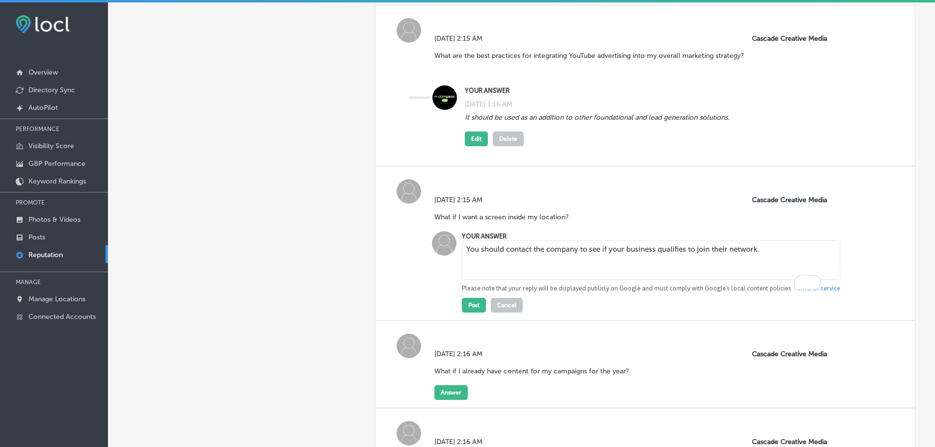
scroll to position [5784, 0]
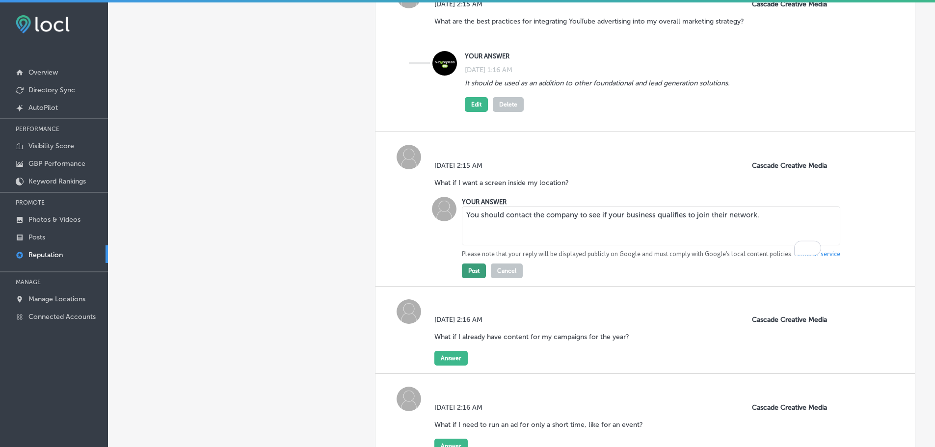
type textarea "You should contact the company to see if your business qualifies to join their …"
click at [469, 278] on button "Post" at bounding box center [474, 270] width 24 height 15
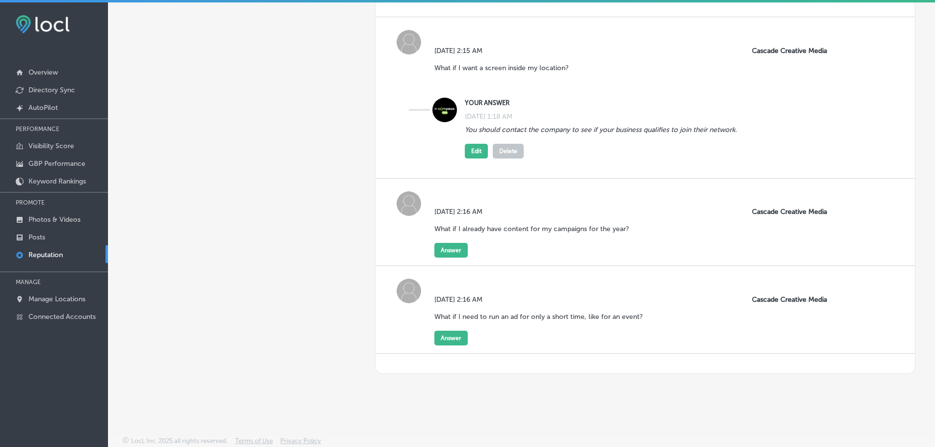
scroll to position [5915, 0]
click at [448, 252] on button "Answer" at bounding box center [450, 250] width 33 height 15
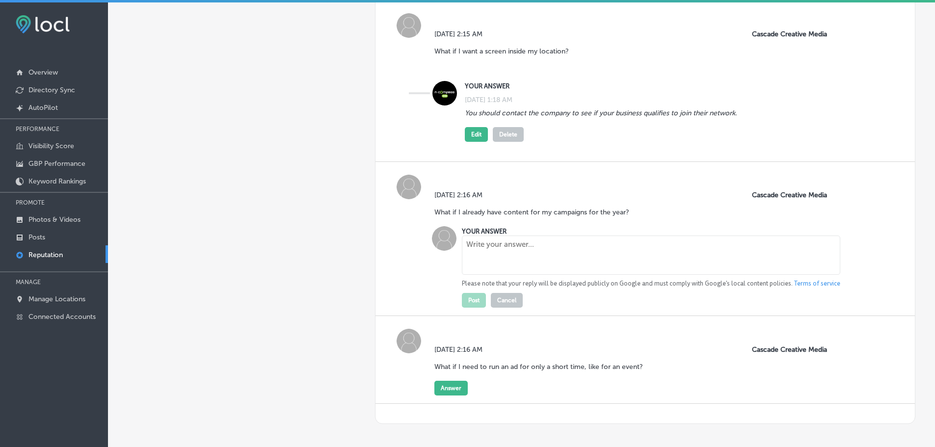
click at [466, 267] on textarea at bounding box center [651, 254] width 378 height 39
paste textarea "The company can use your existing content and create ads for the entire year."
type textarea "The company can use your existing content and create ads for the entire year."
click at [470, 308] on button "Post" at bounding box center [474, 300] width 24 height 15
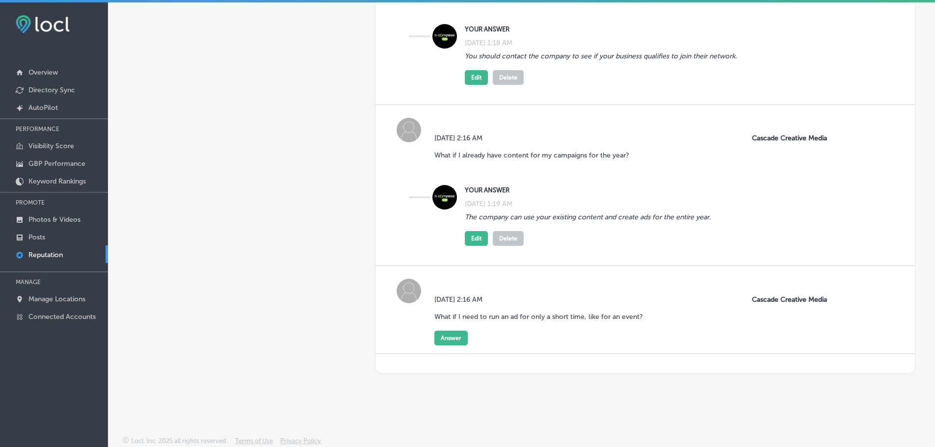
scroll to position [5989, 0]
click at [445, 337] on button "Answer" at bounding box center [450, 338] width 33 height 15
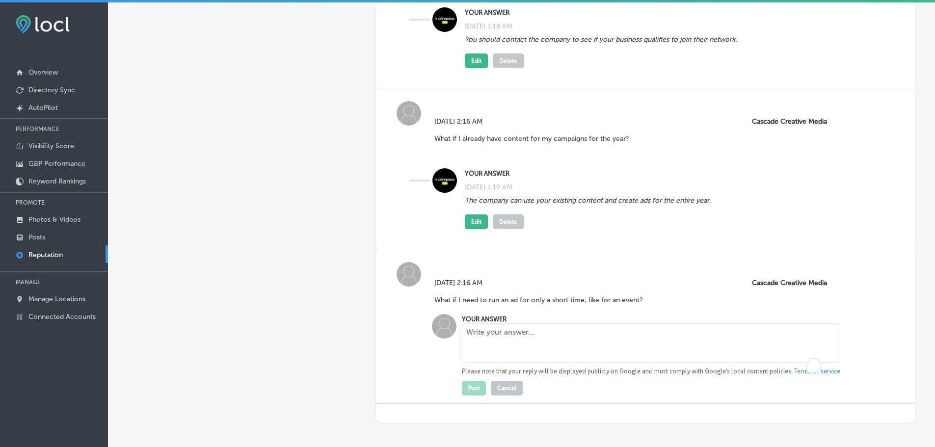
drag, startPoint x: 518, startPoint y: 360, endPoint x: 536, endPoint y: 348, distance: 21.5
click at [519, 360] on textarea "To enrich screen reader interactions, please activate Accessibility in Grammarl…" at bounding box center [651, 342] width 378 height 39
paste textarea "They can create an ad production plan that will align with your campaign needs."
type textarea "They can create an ad production plan that will align with your campaign needs."
click at [472, 395] on button "Post" at bounding box center [474, 388] width 24 height 15
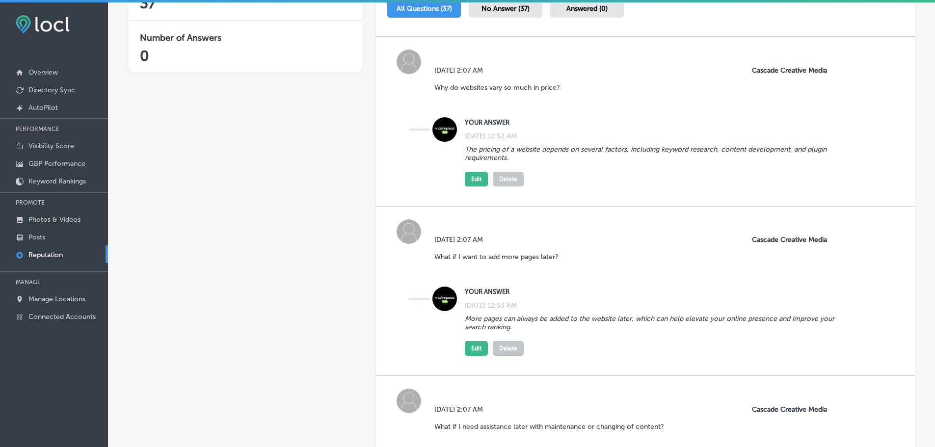
scroll to position [176, 0]
